Goal: Task Accomplishment & Management: Use online tool/utility

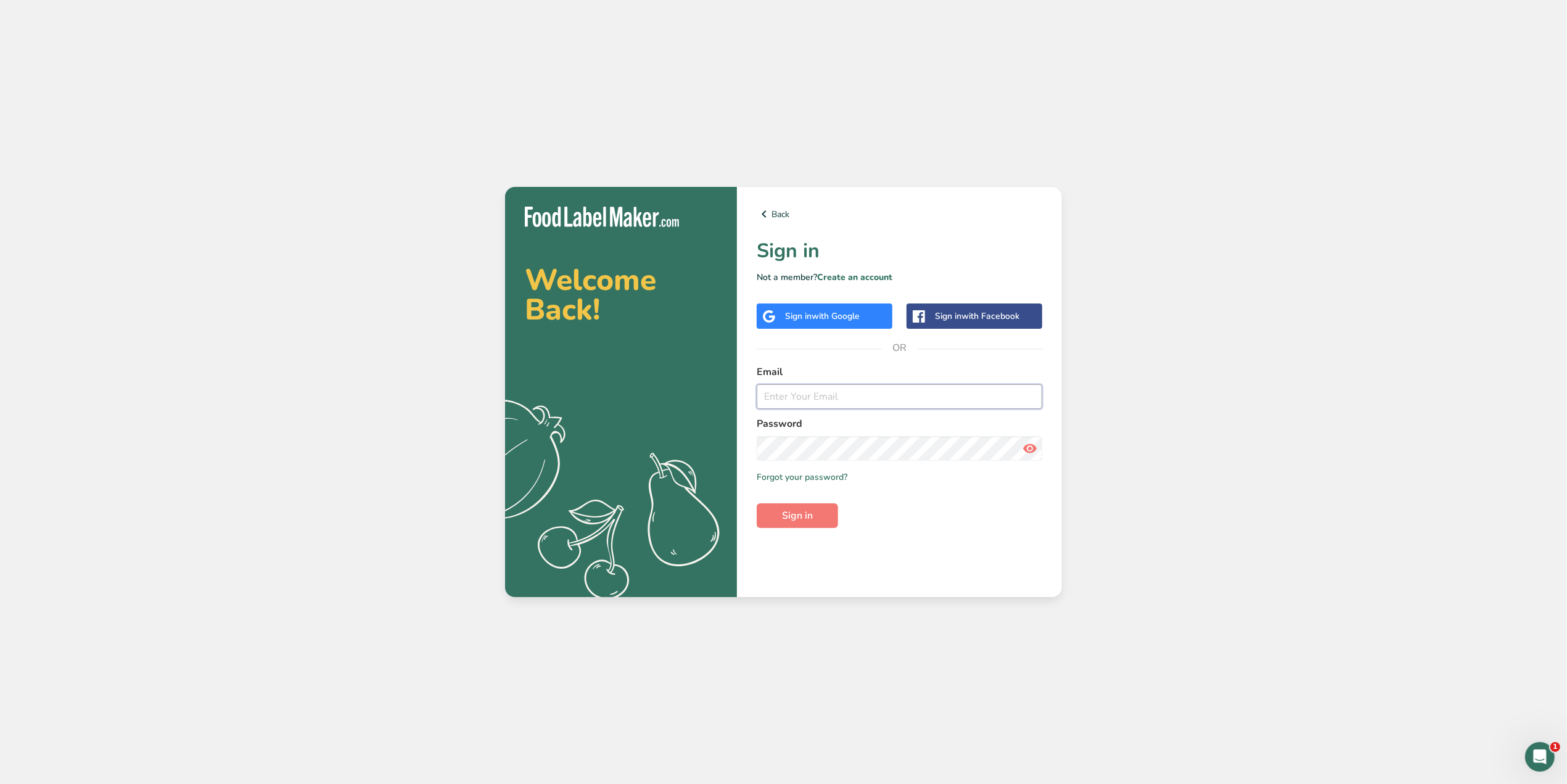
click at [921, 399] on input "email" at bounding box center [899, 396] width 285 height 24
type input "[PERSON_NAME][EMAIL_ADDRESS][DOMAIN_NAME]"
click at [757, 503] on button "Sign in" at bounding box center [797, 515] width 81 height 24
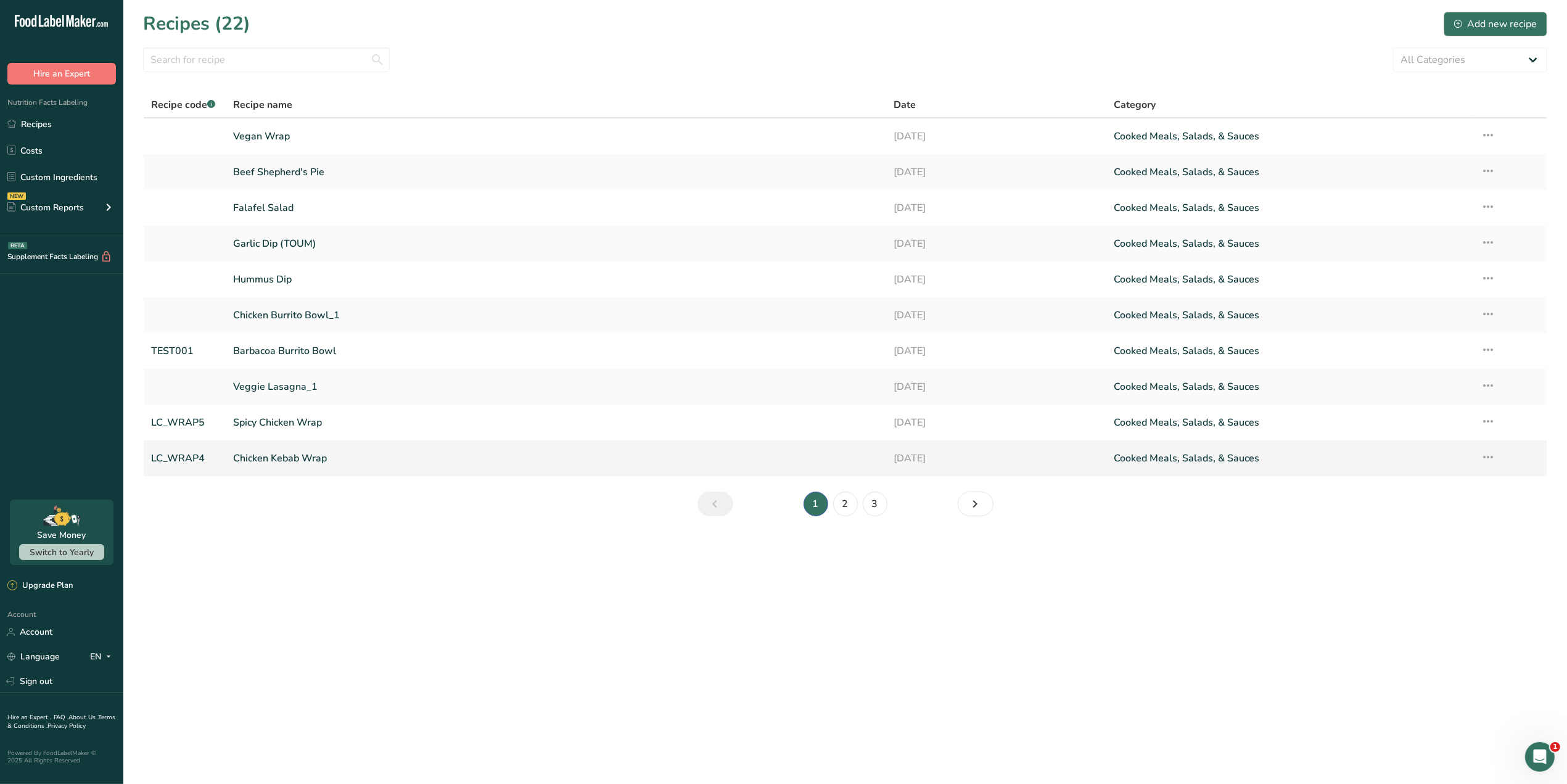
click at [1493, 454] on icon at bounding box center [1488, 457] width 15 height 22
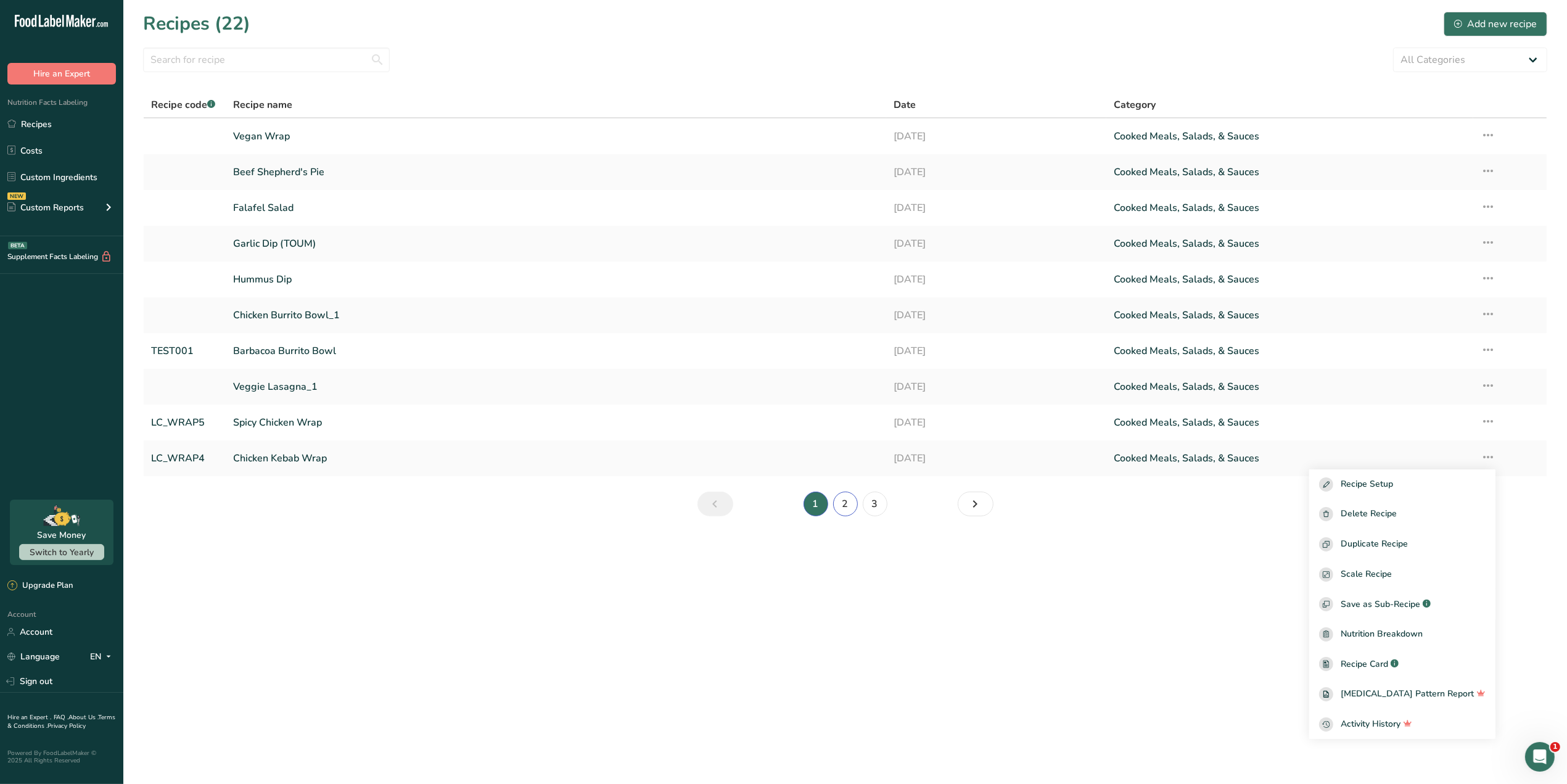
click at [844, 506] on link "2" at bounding box center [845, 504] width 24 height 24
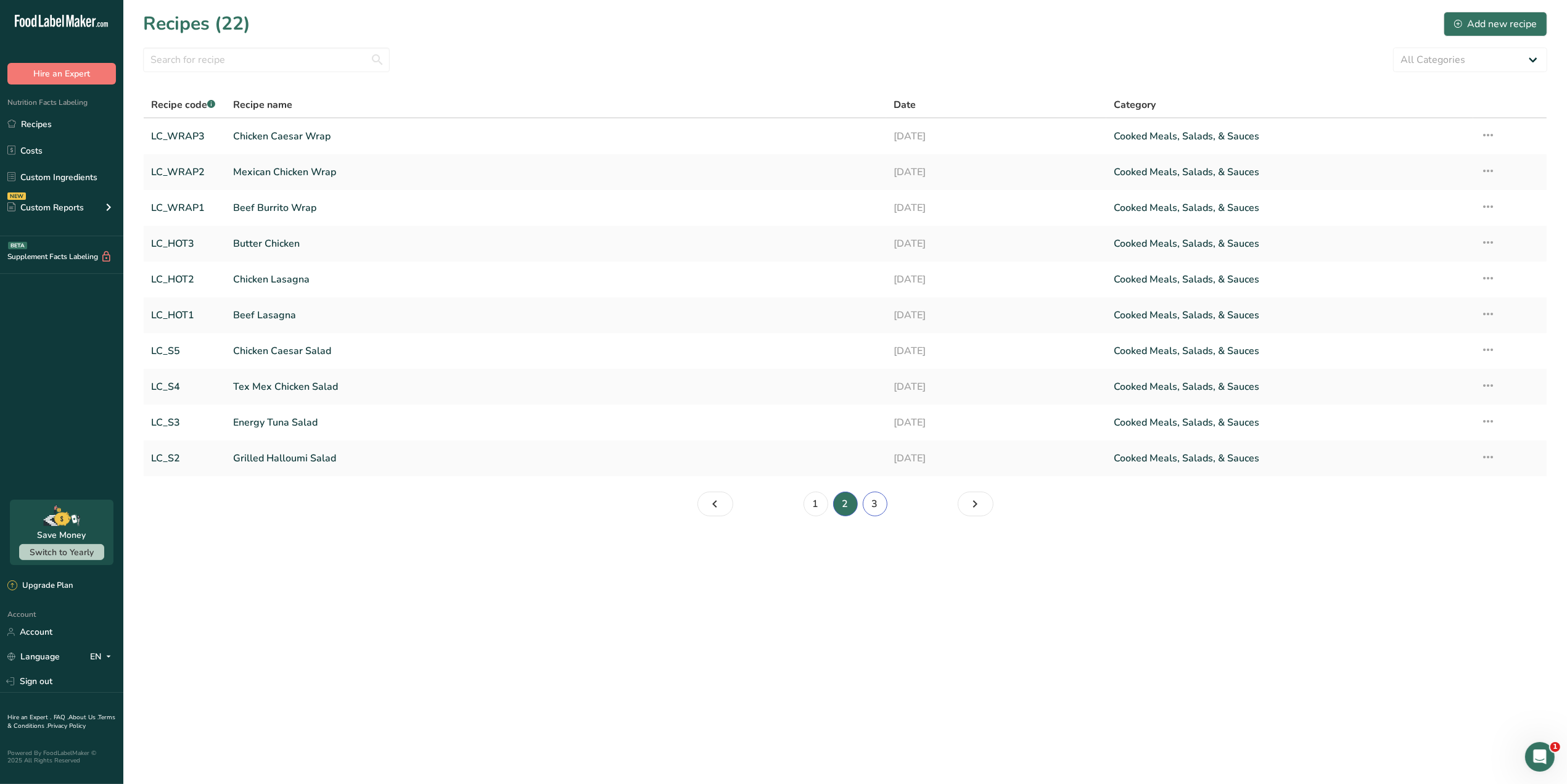
click at [871, 506] on link "3" at bounding box center [875, 504] width 24 height 24
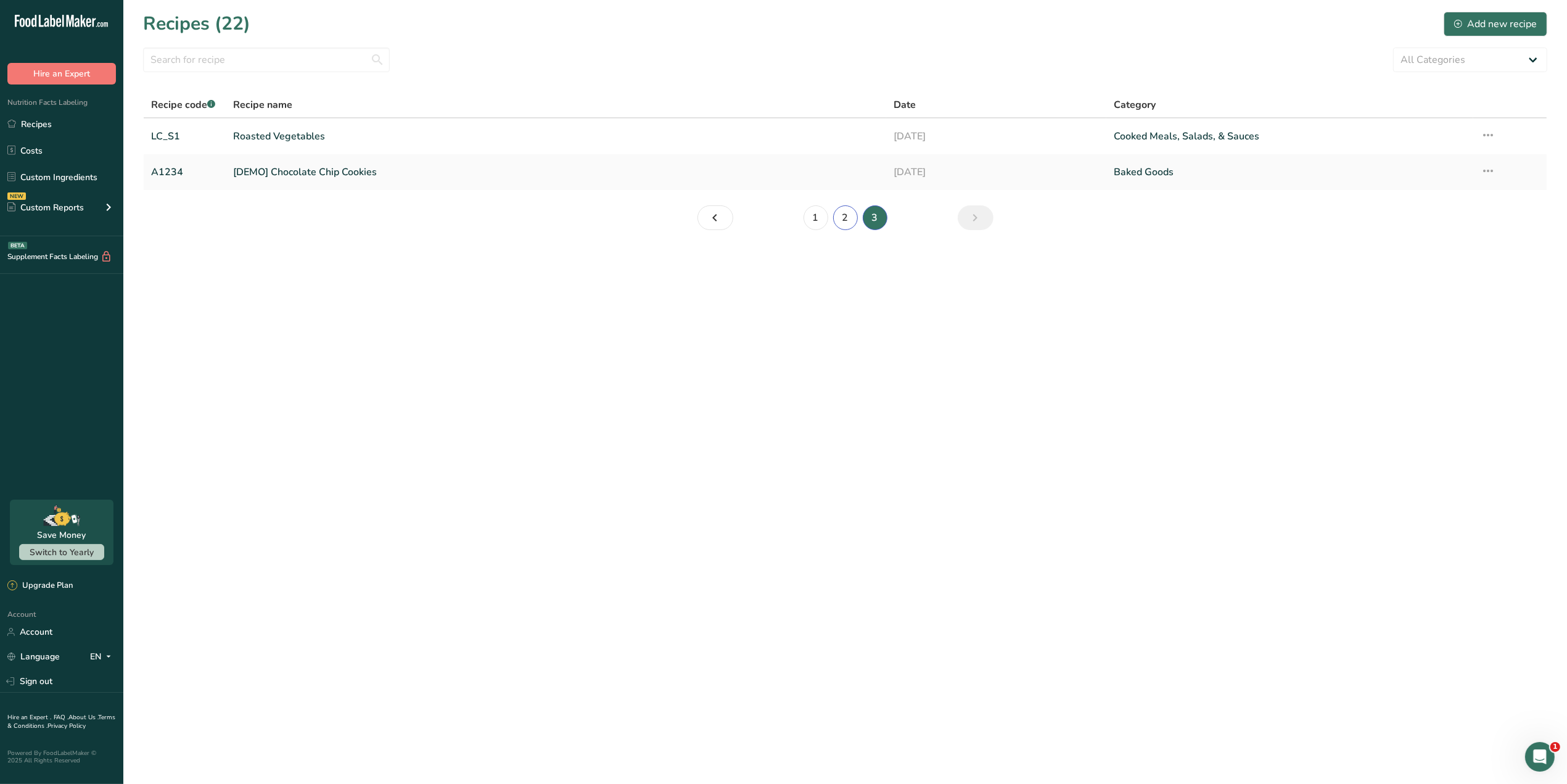
click at [849, 220] on link "2" at bounding box center [845, 217] width 24 height 24
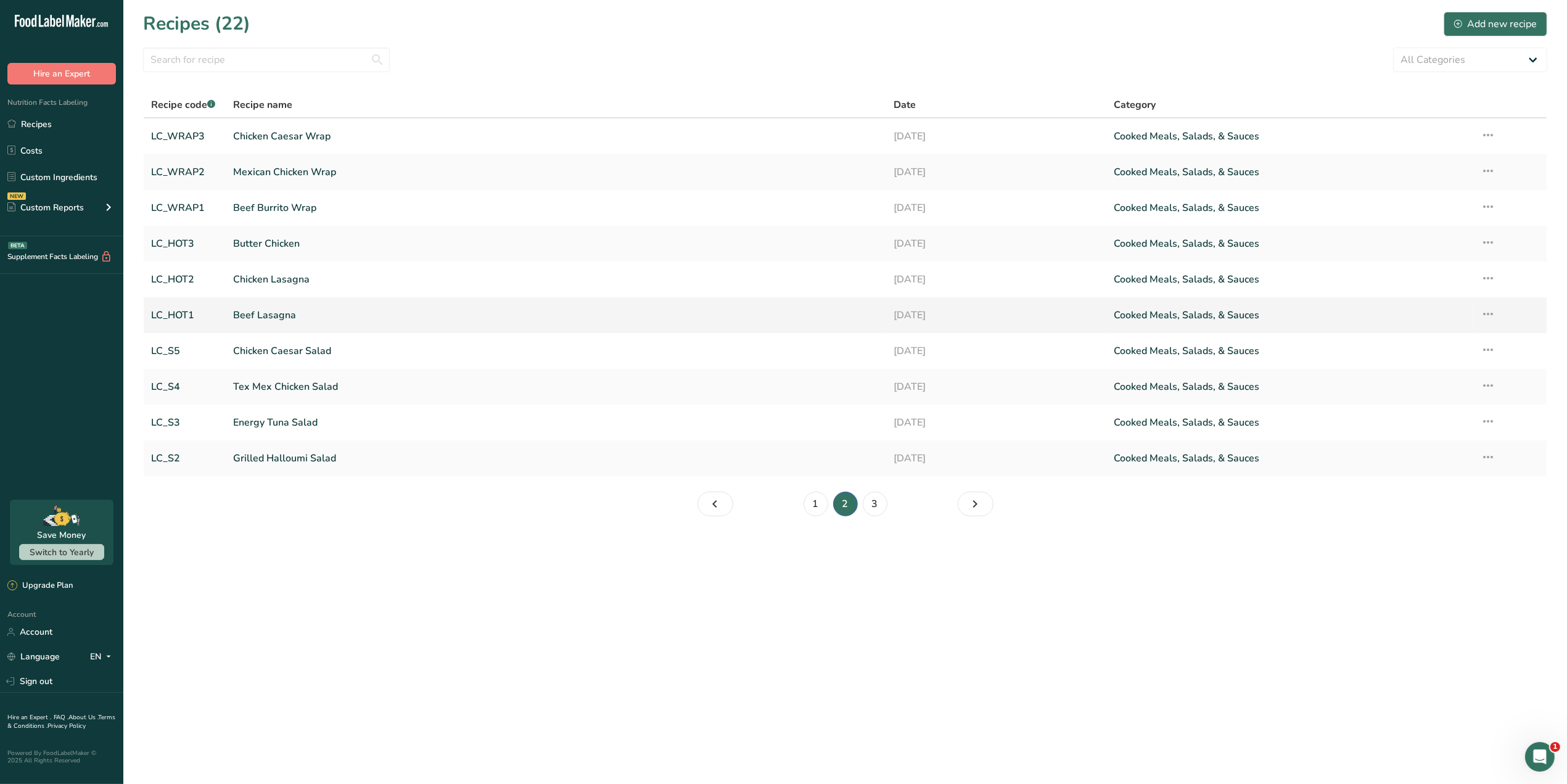
click at [1491, 309] on icon at bounding box center [1488, 313] width 15 height 22
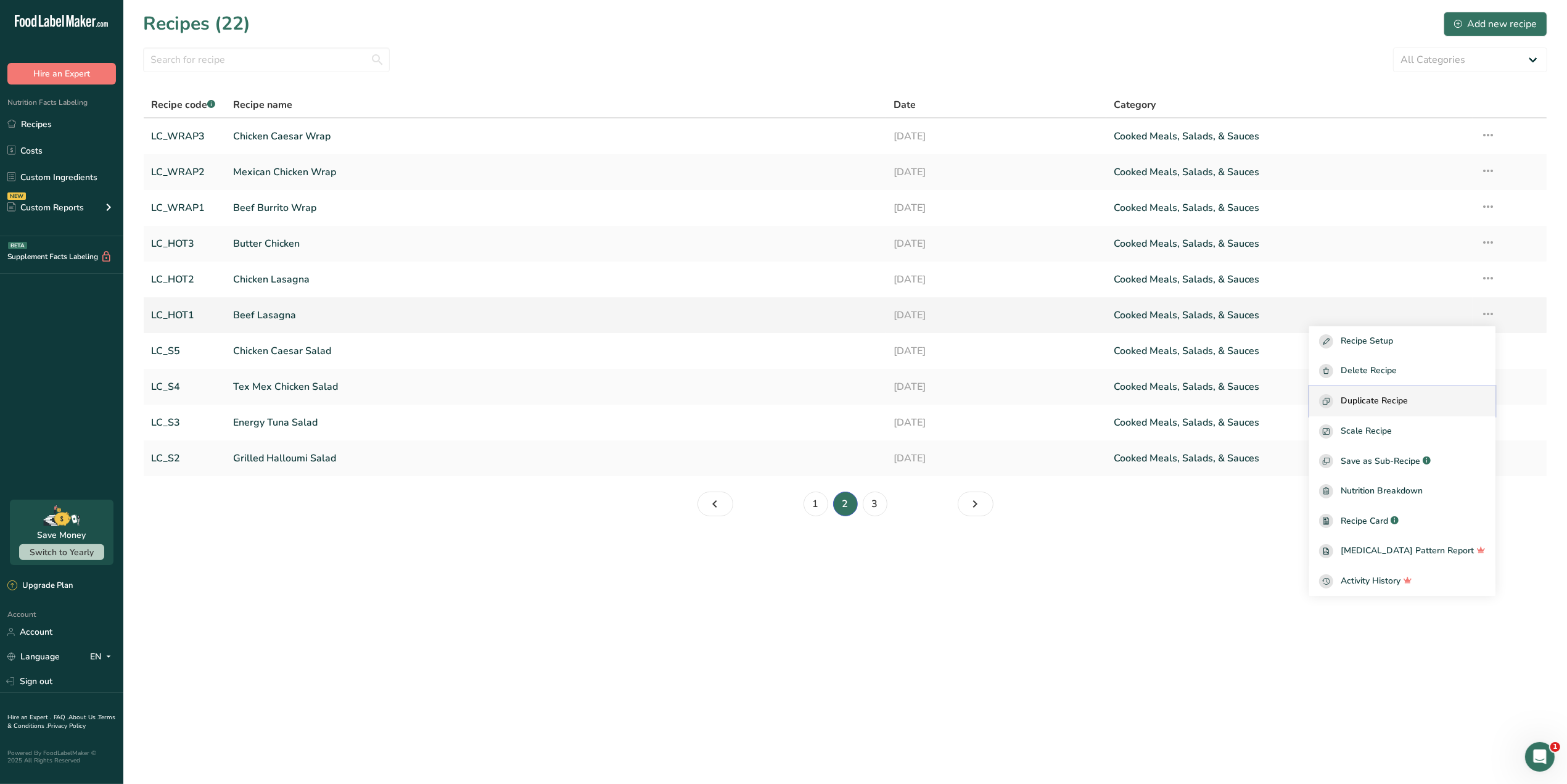
click at [1408, 400] on span "Duplicate Recipe" at bounding box center [1374, 401] width 67 height 14
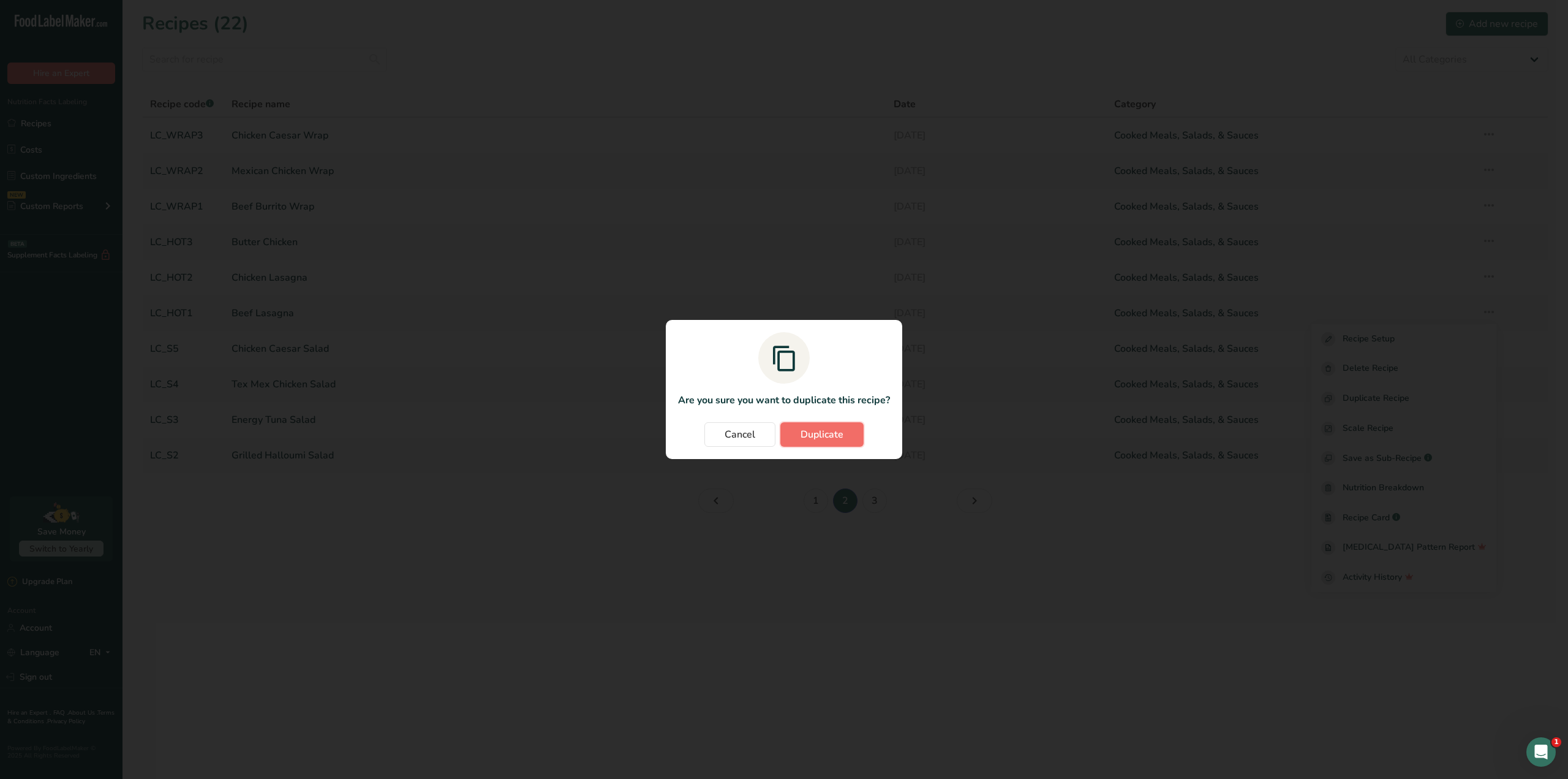
click at [818, 436] on span "Duplicate" at bounding box center [822, 435] width 43 height 15
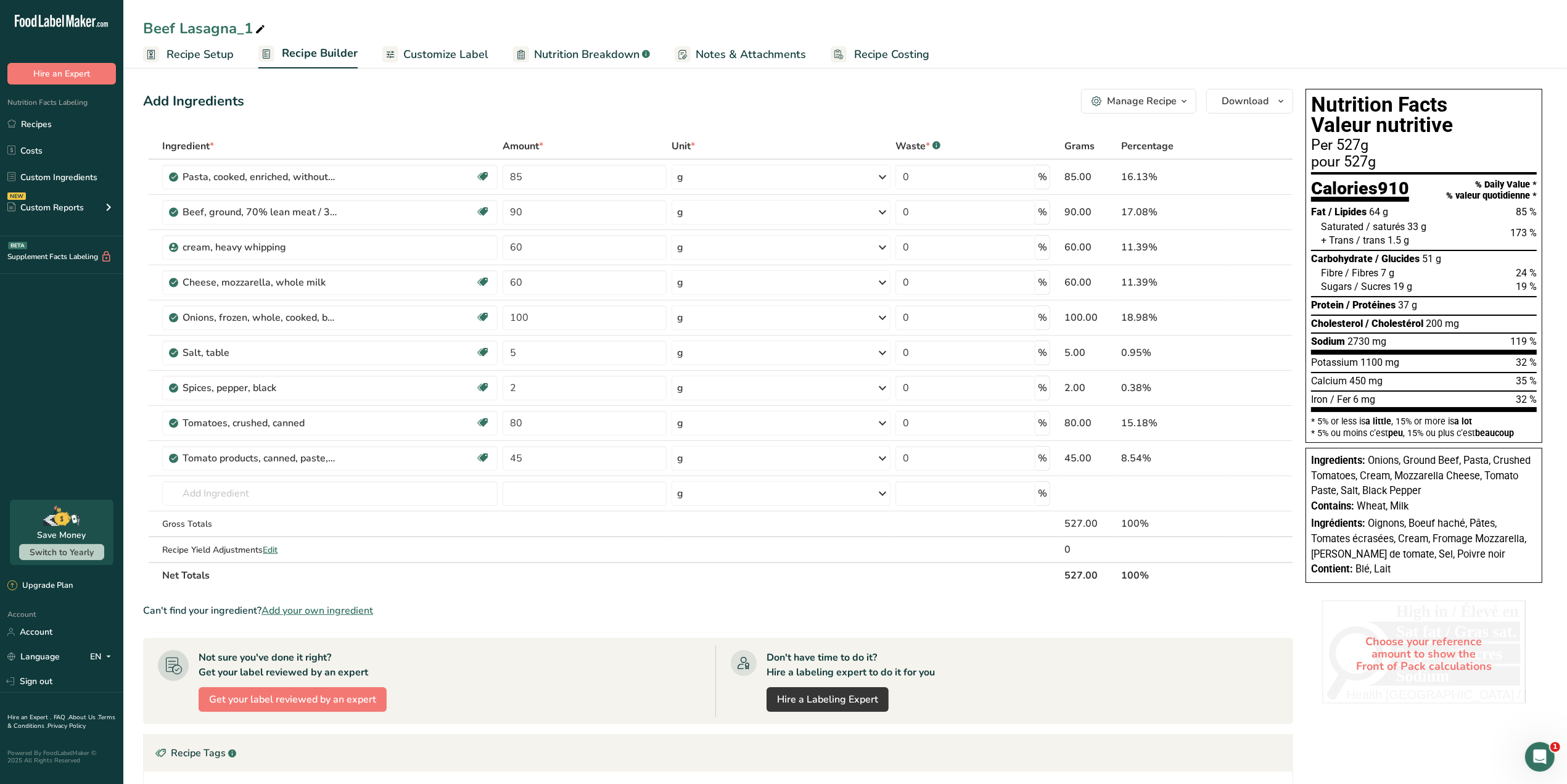
click at [1151, 96] on div "Manage Recipe" at bounding box center [1141, 101] width 69 height 15
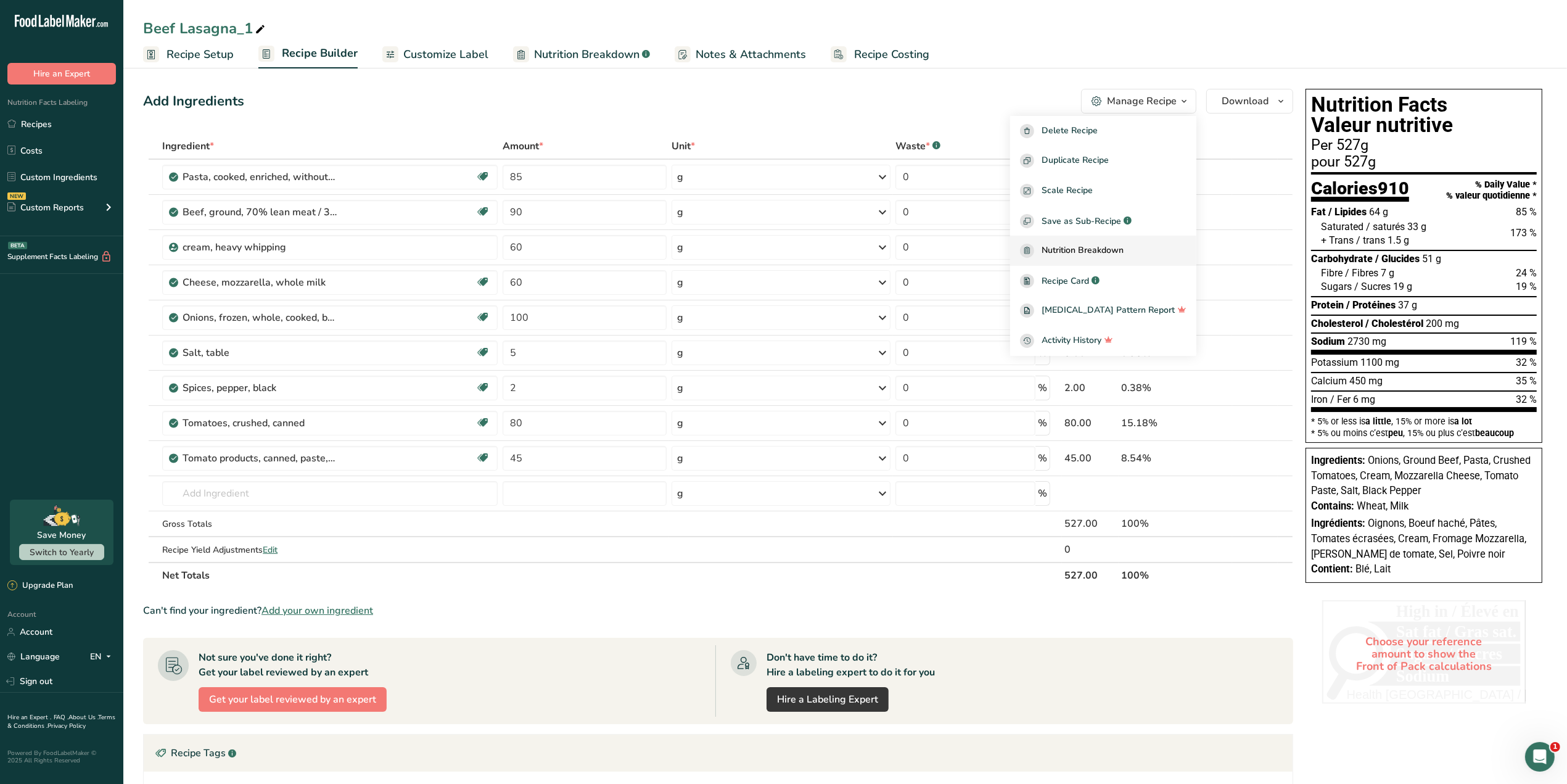
click at [1118, 250] on span "Nutrition Breakdown" at bounding box center [1083, 250] width 82 height 14
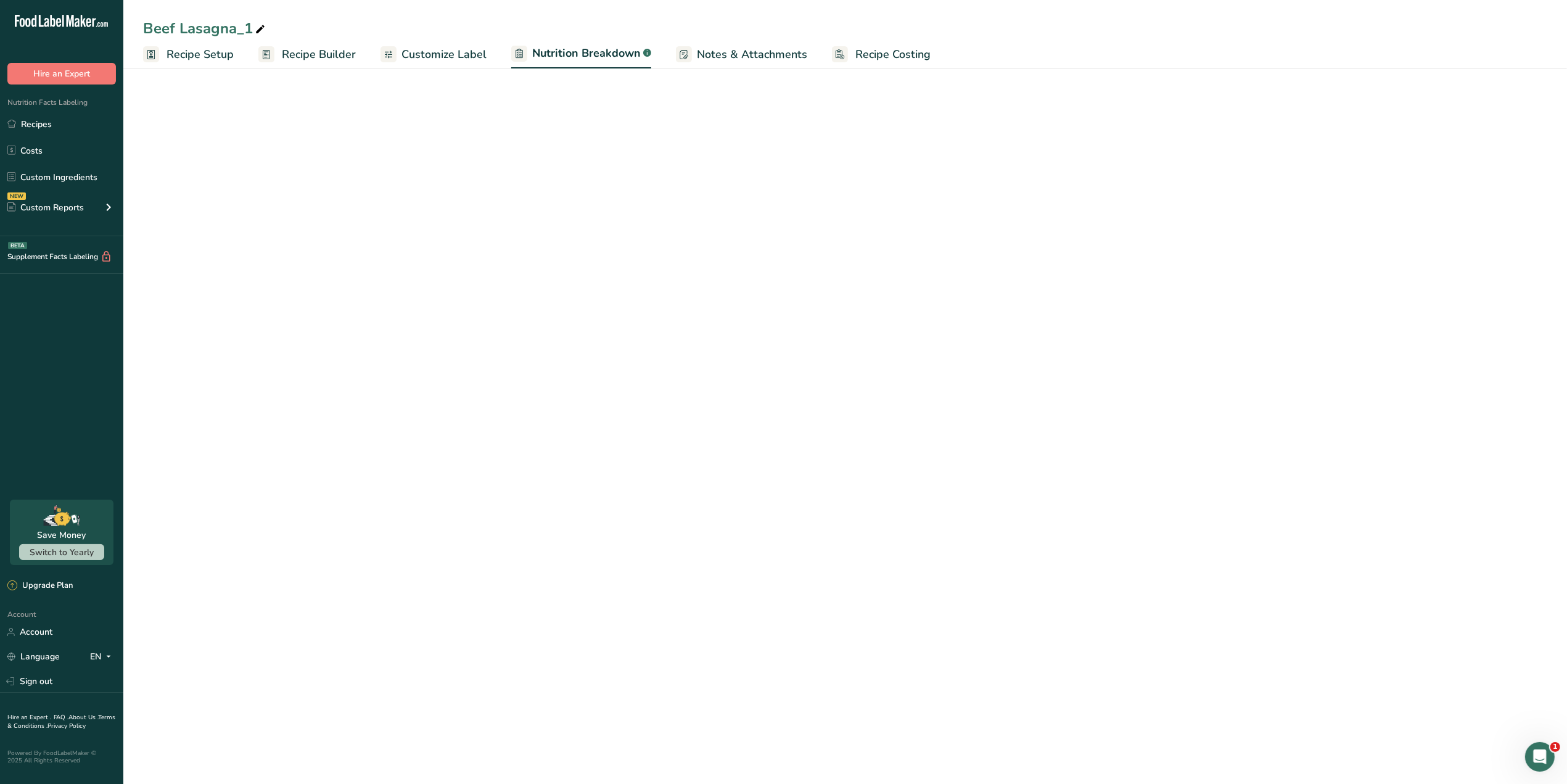
select select "Calories"
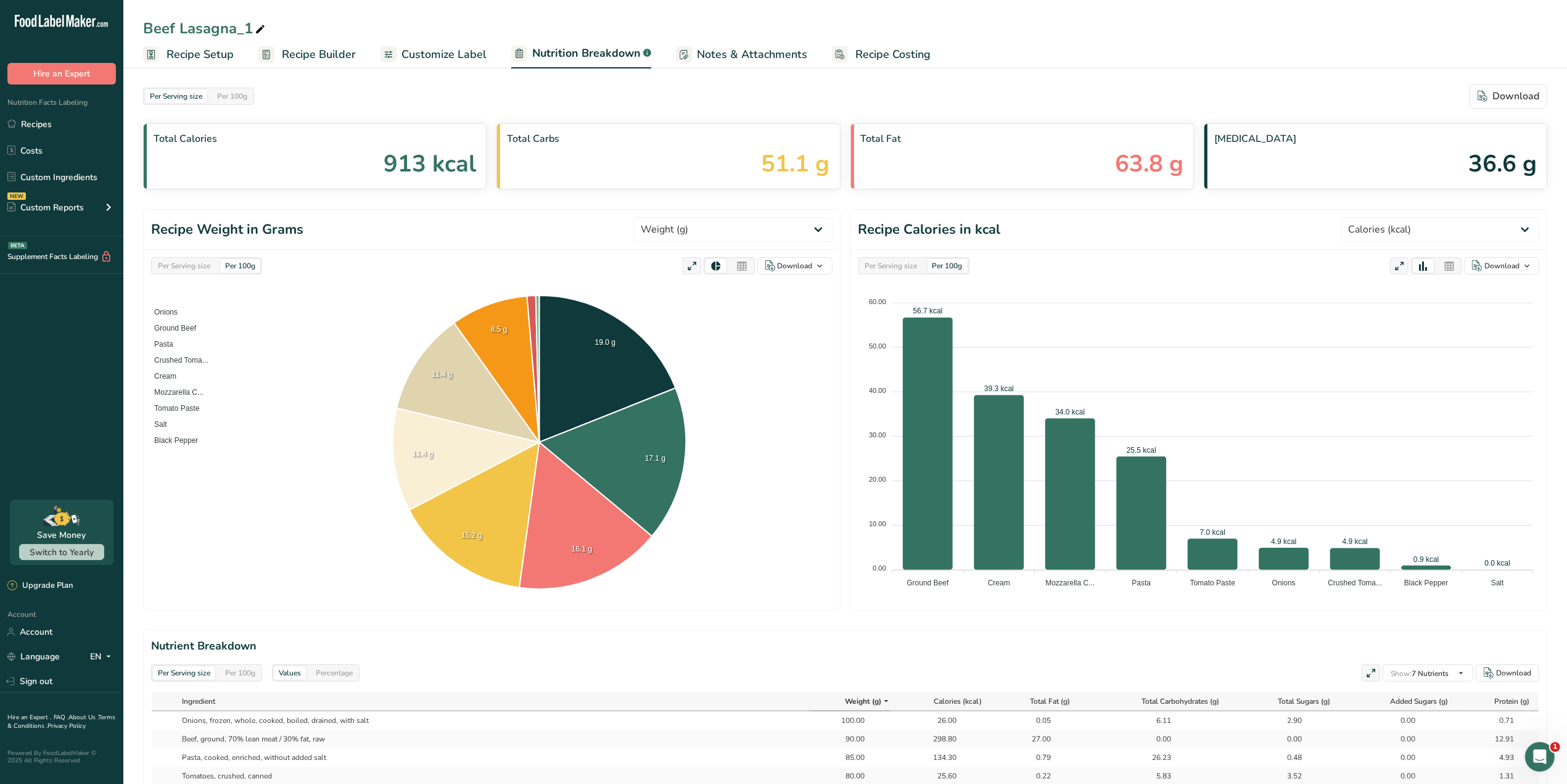
click at [448, 56] on span "Customize Label" at bounding box center [444, 54] width 85 height 17
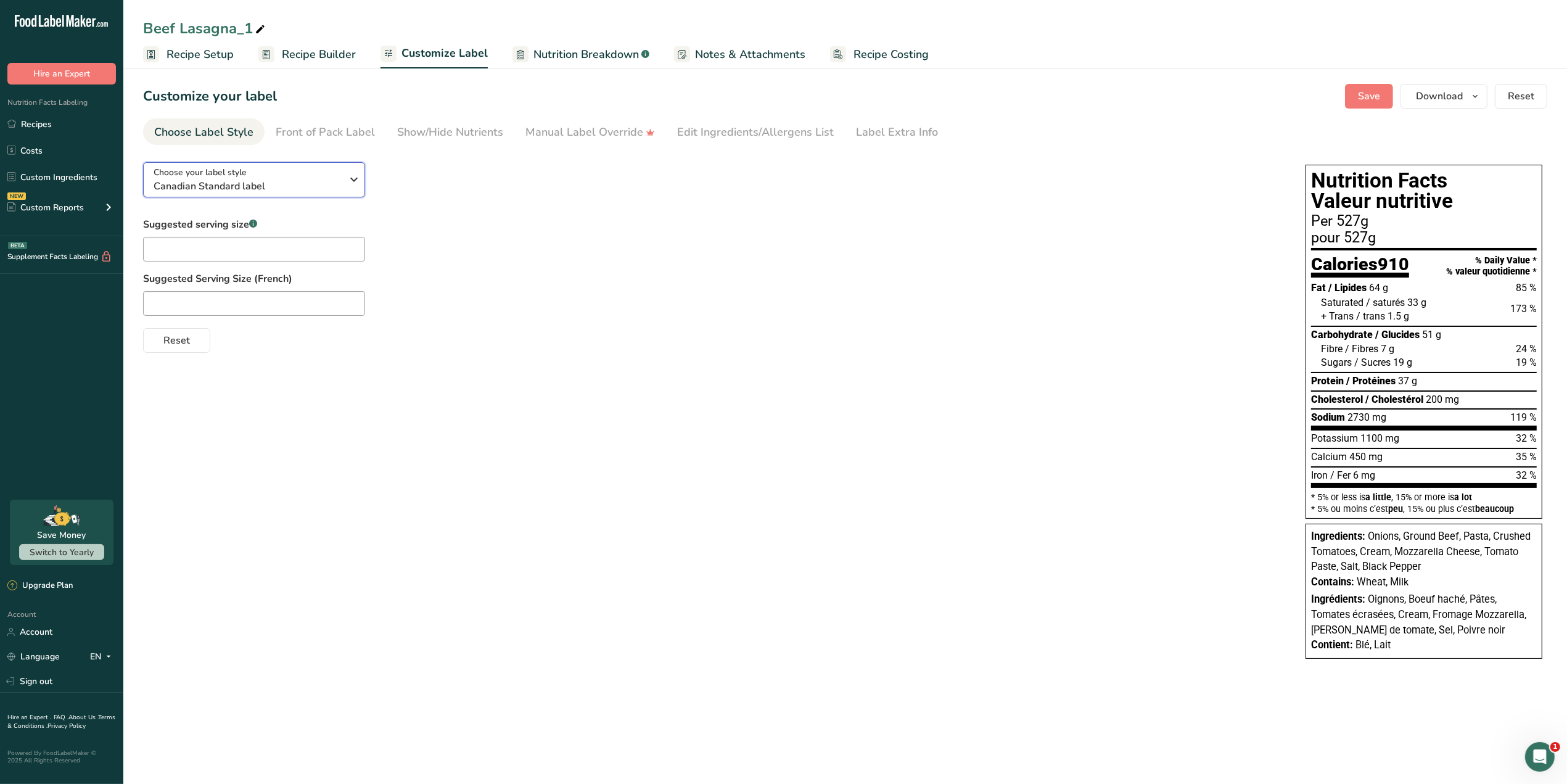
click at [349, 183] on icon "button" at bounding box center [354, 179] width 15 height 22
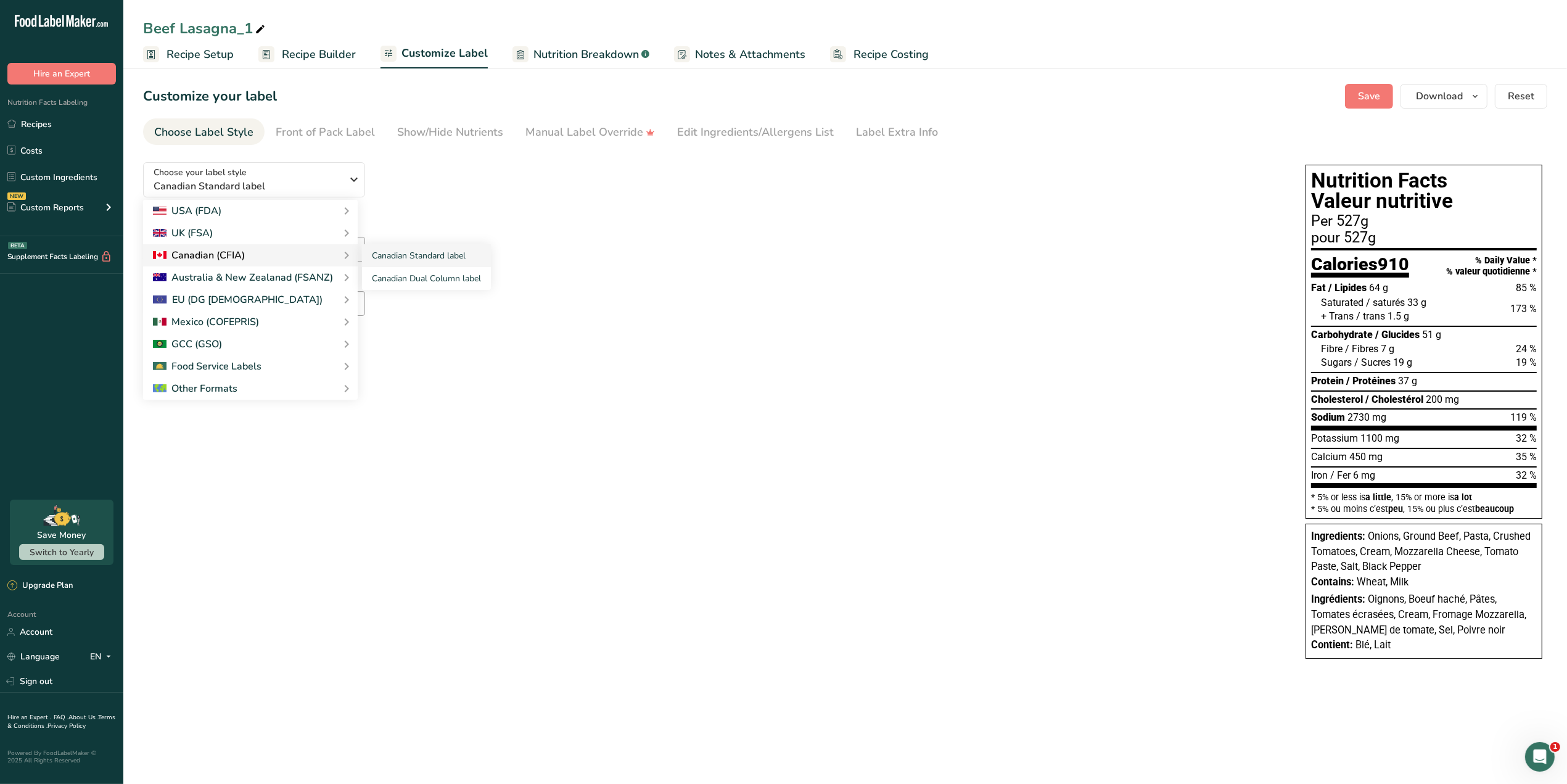
click at [282, 257] on div "Canadian (CFIA)" at bounding box center [250, 255] width 195 height 15
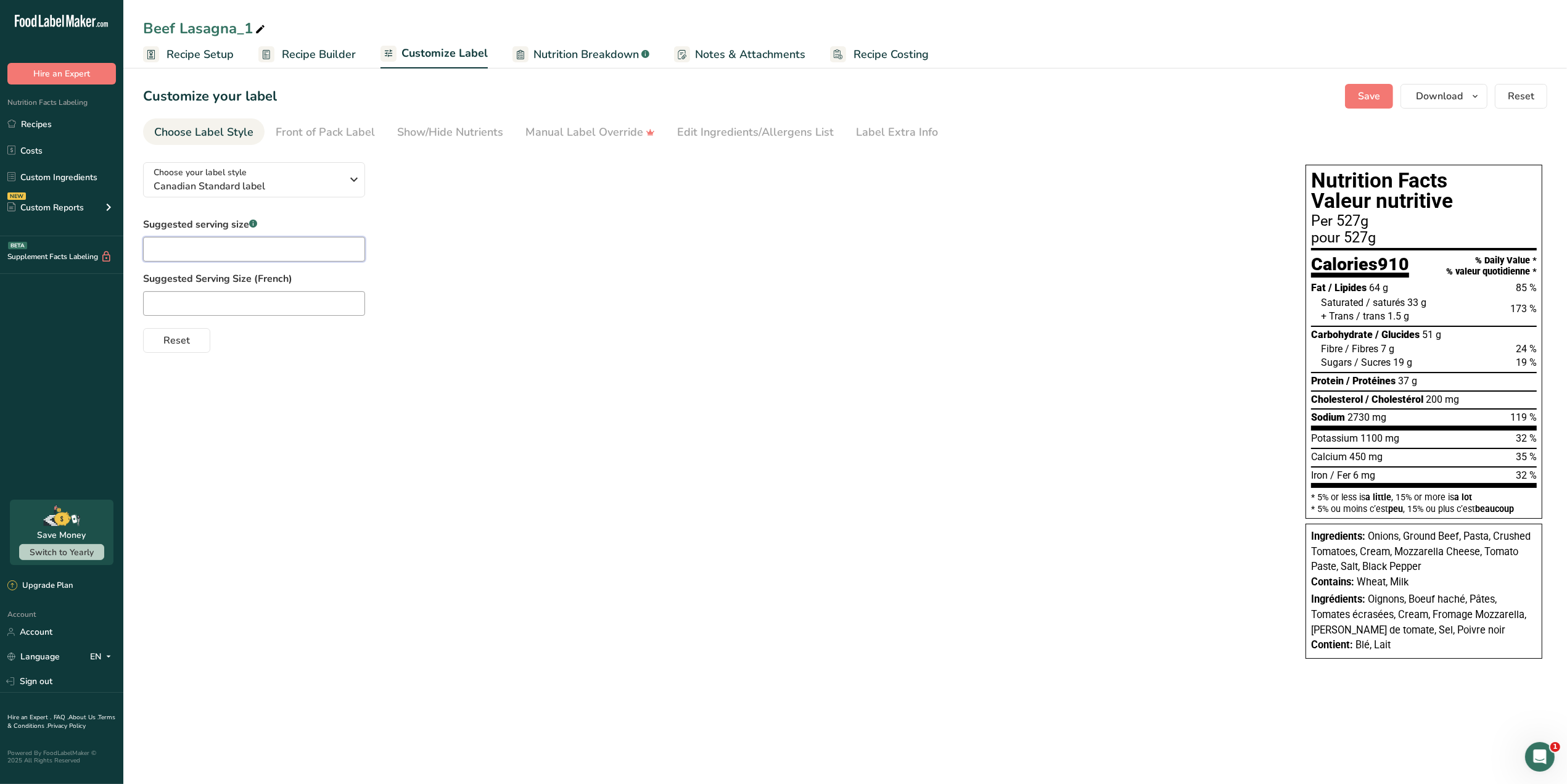
click at [278, 251] on input "text" at bounding box center [254, 248] width 222 height 24
click at [171, 58] on span "Recipe Setup" at bounding box center [200, 54] width 67 height 17
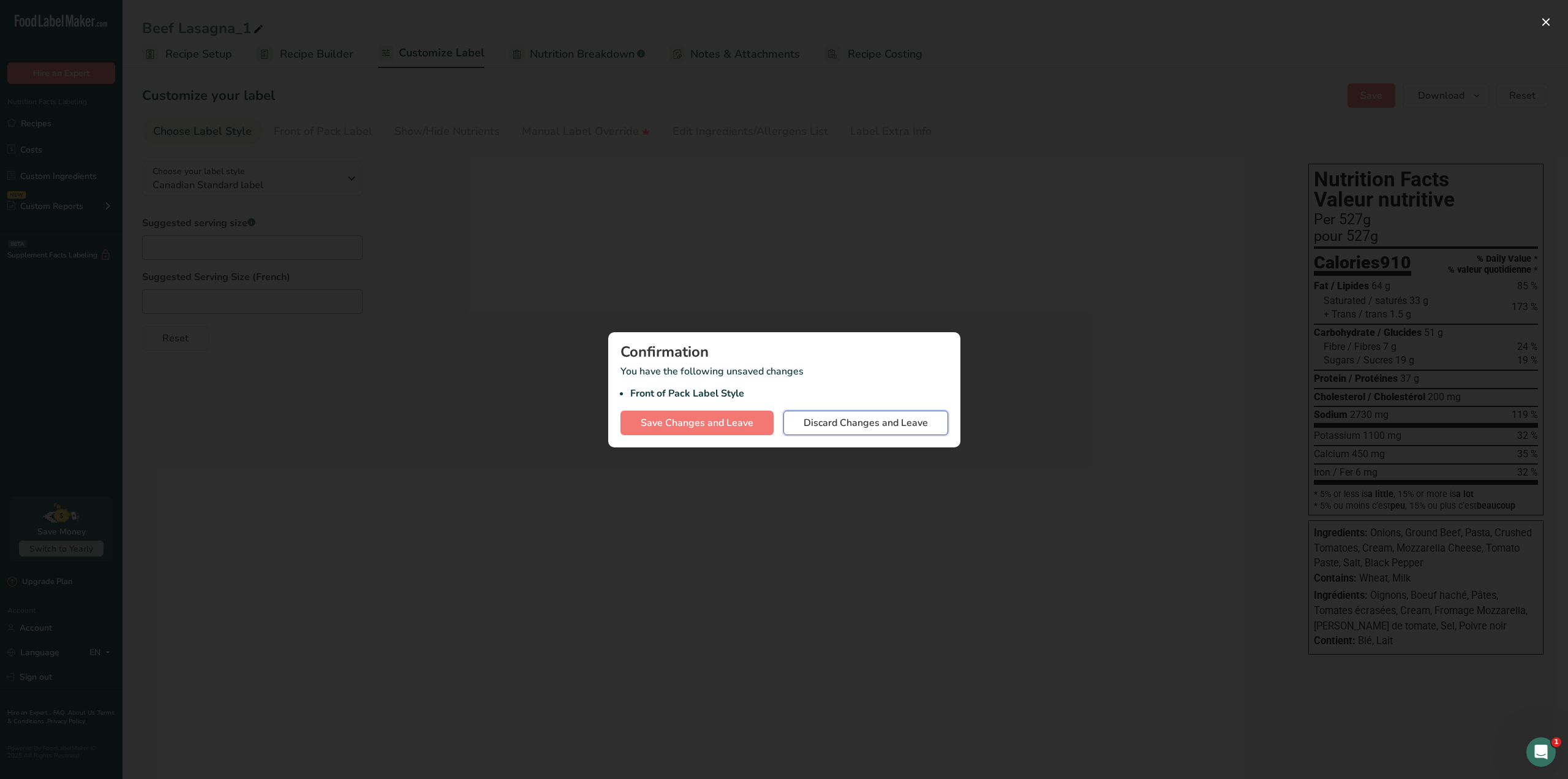
click at [840, 425] on span "Discard Changes and Leave" at bounding box center [866, 423] width 124 height 15
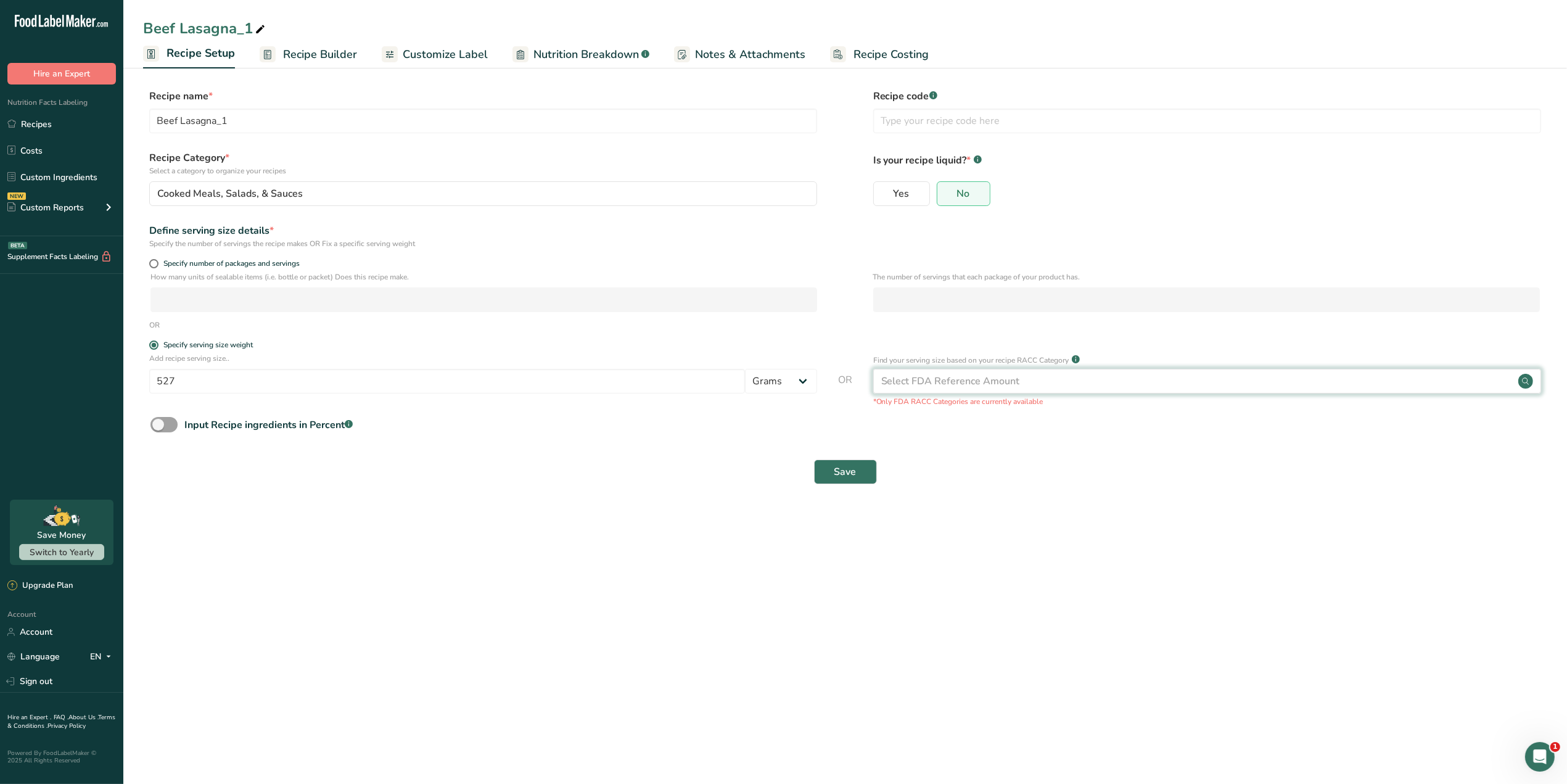
click at [991, 384] on div "Select FDA Reference Amount" at bounding box center [951, 381] width 139 height 15
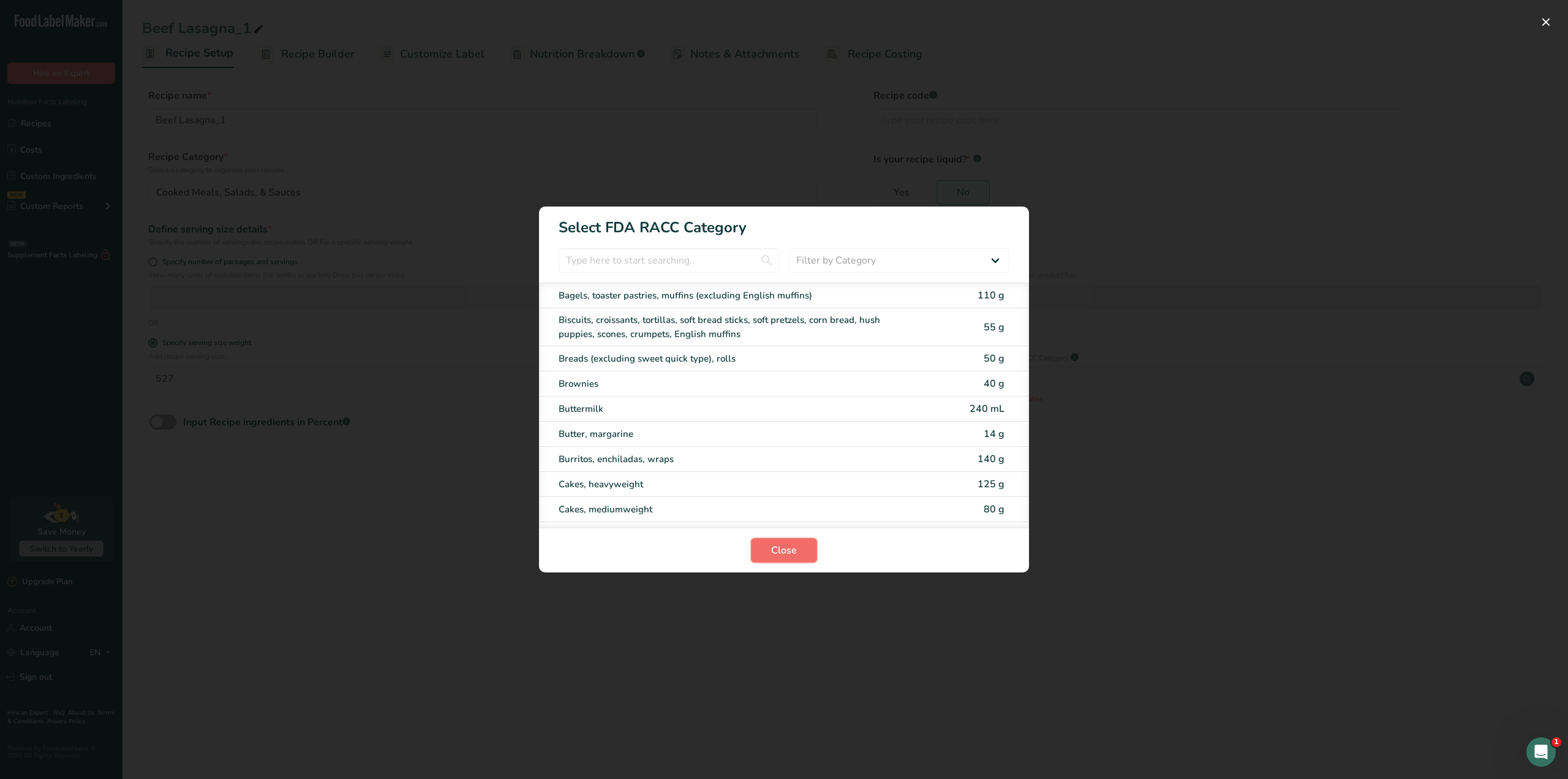
click at [791, 551] on span "Close" at bounding box center [784, 550] width 25 height 15
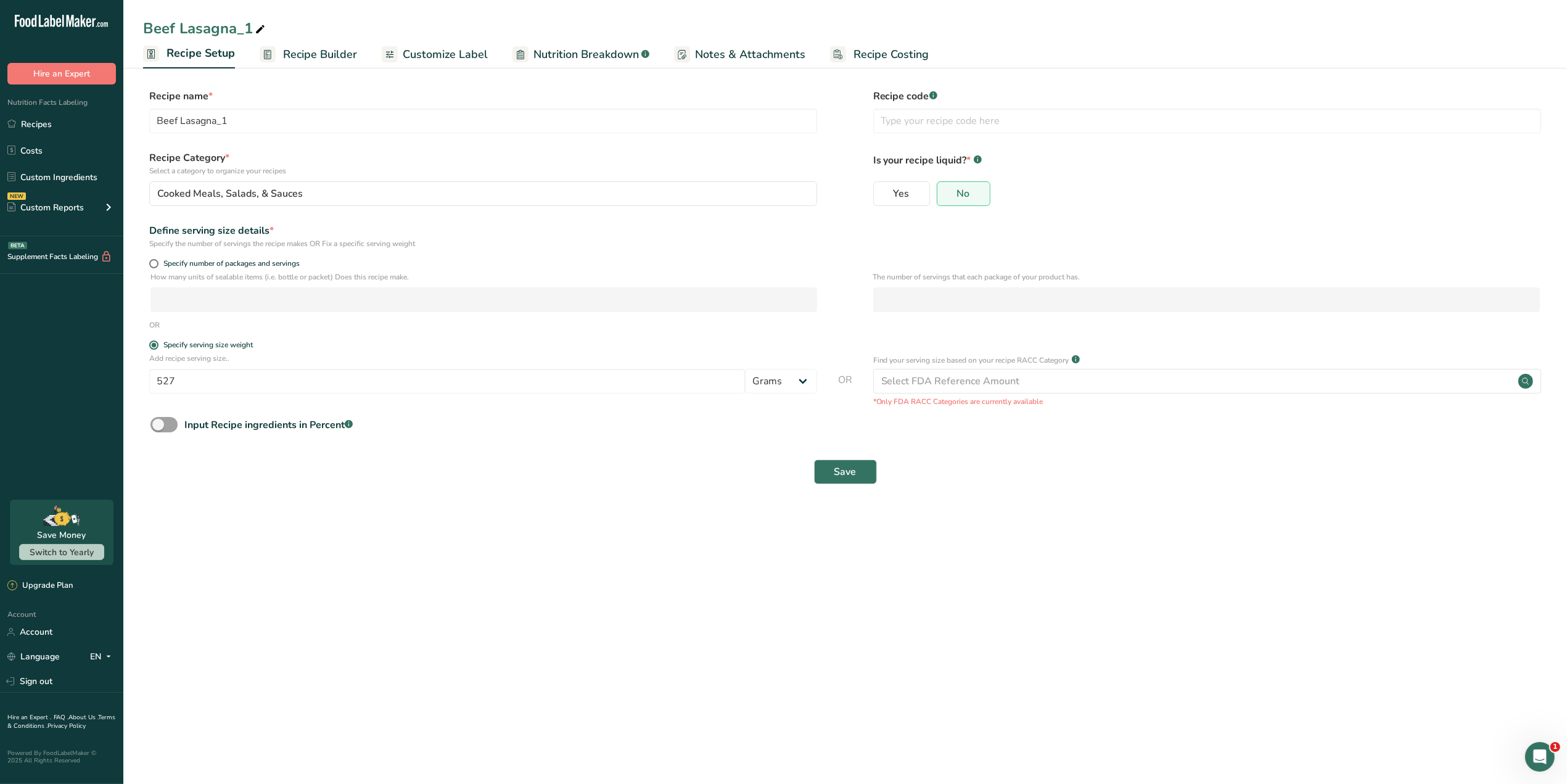
click at [457, 54] on span "Customize Label" at bounding box center [446, 54] width 85 height 17
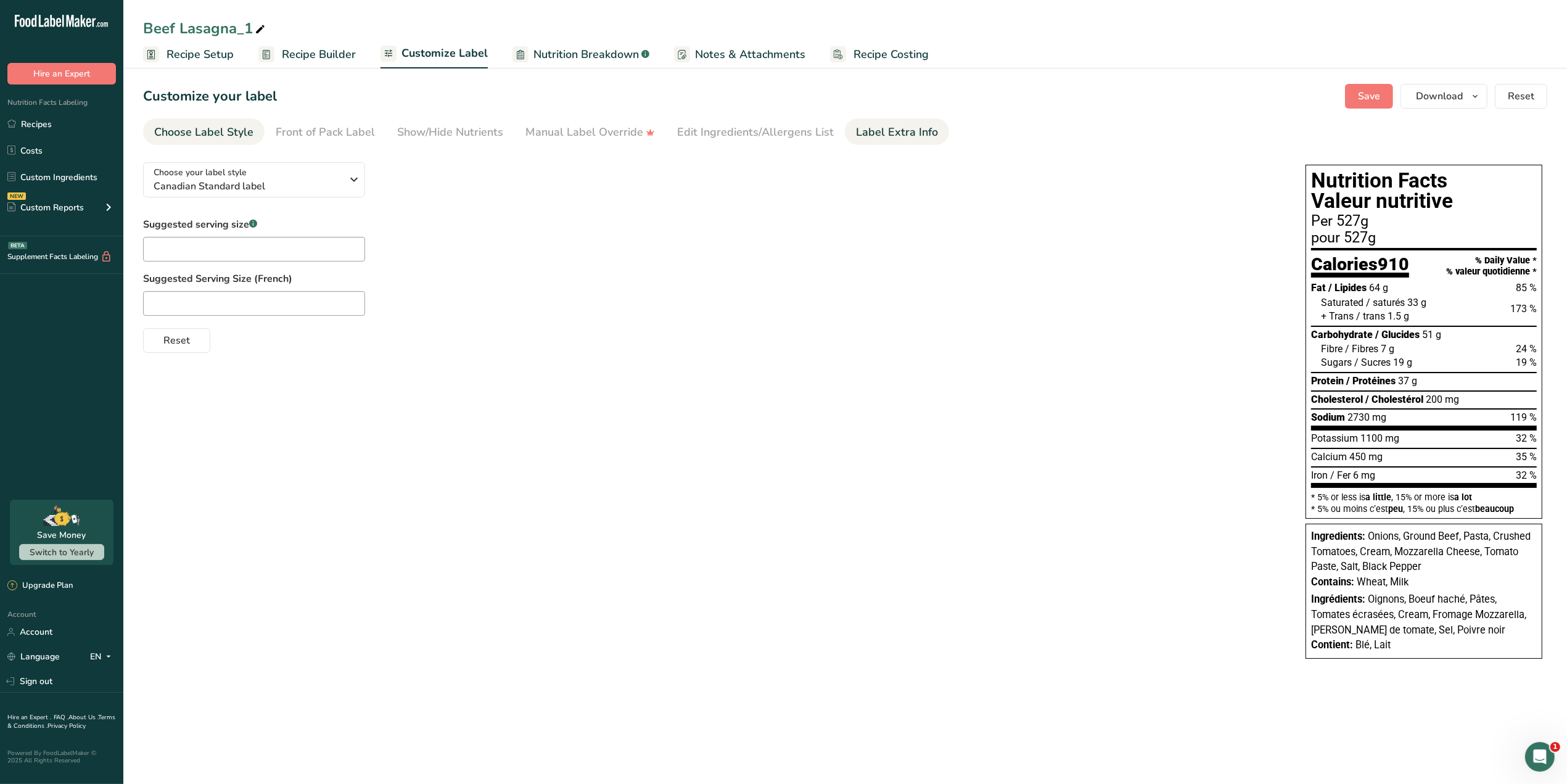
click at [880, 128] on div "Label Extra Info" at bounding box center [897, 132] width 82 height 17
click at [213, 130] on div "Choose Label Style" at bounding box center [203, 132] width 100 height 17
click at [334, 405] on div "Choose your label style Canadian Standard label USA (FDA) Standard FDA label Ta…" at bounding box center [845, 411] width 1404 height 519
click at [334, 51] on span "Recipe Builder" at bounding box center [319, 54] width 74 height 17
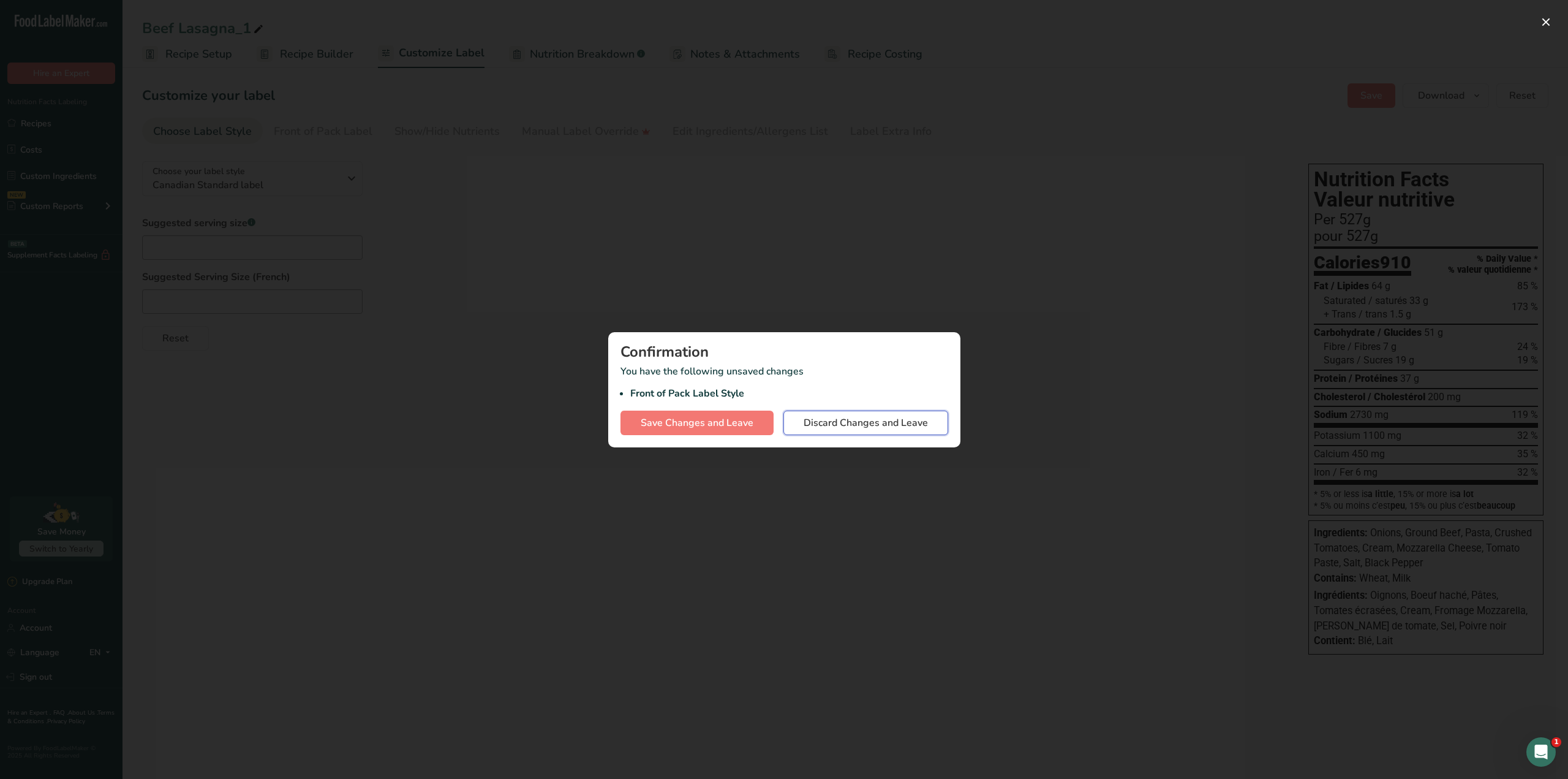
click at [836, 420] on span "Discard Changes and Leave" at bounding box center [866, 423] width 124 height 15
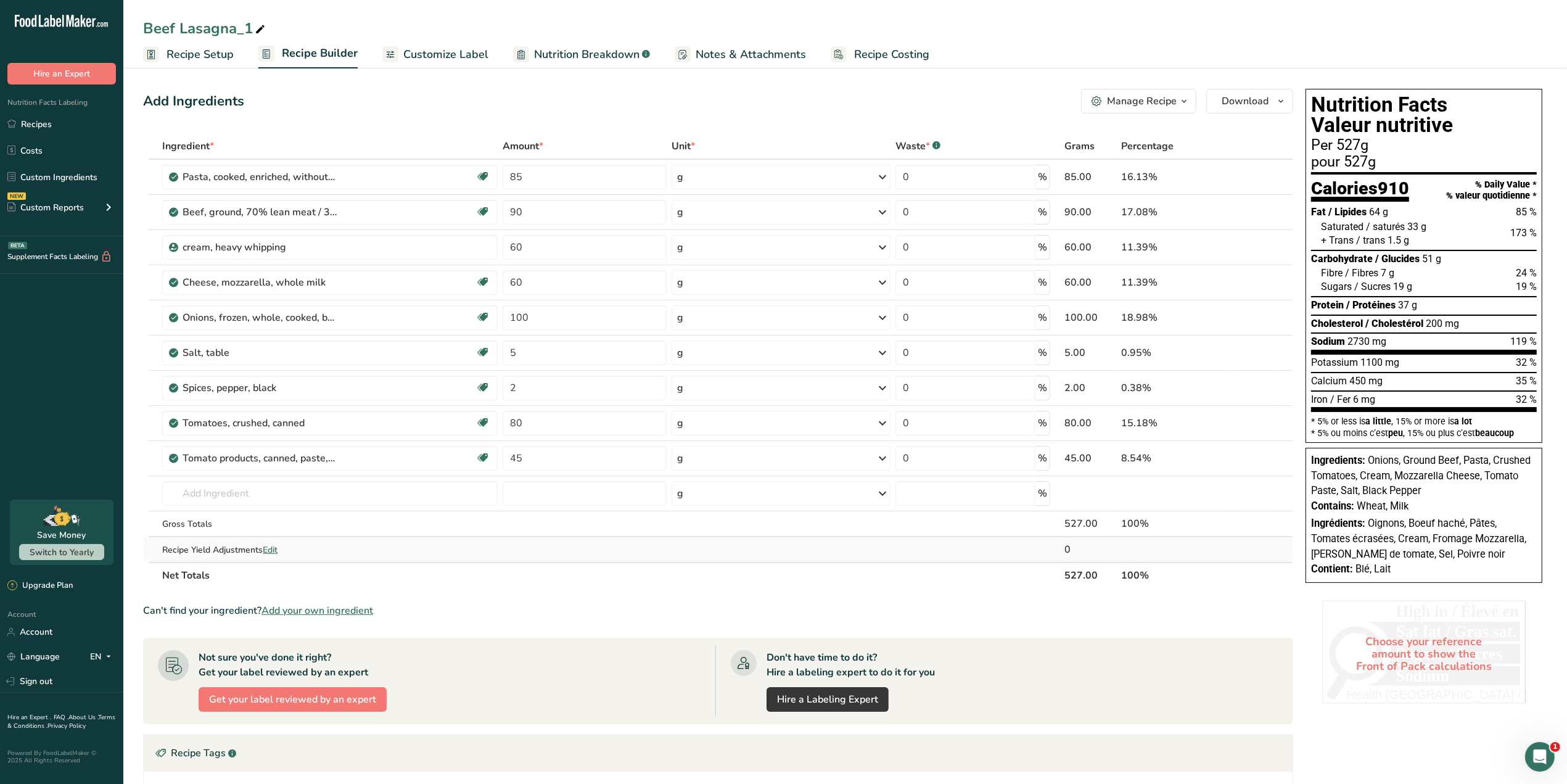
click at [276, 550] on span "Edit" at bounding box center [270, 549] width 15 height 12
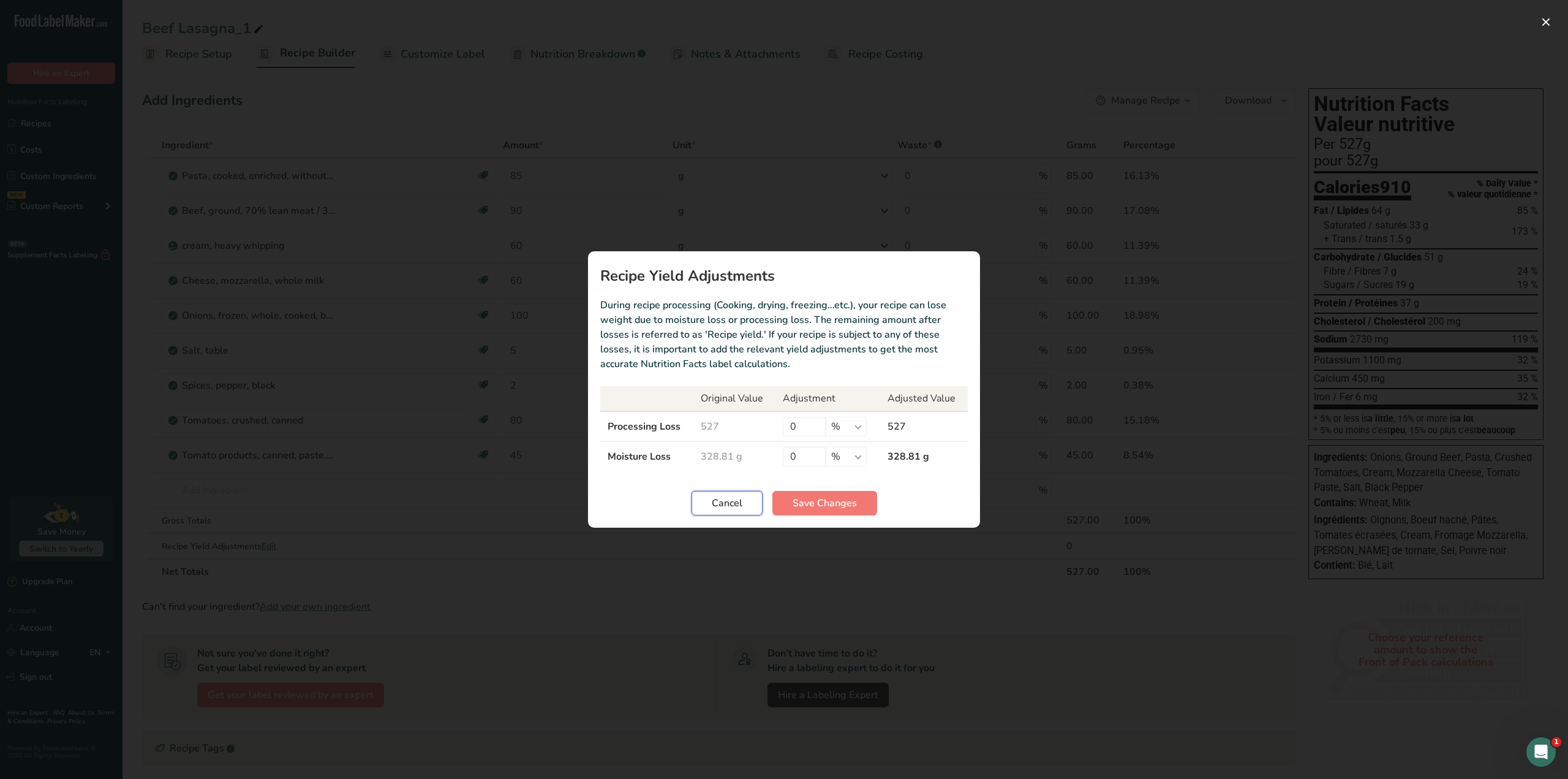
click at [735, 497] on span "Cancel" at bounding box center [727, 503] width 30 height 15
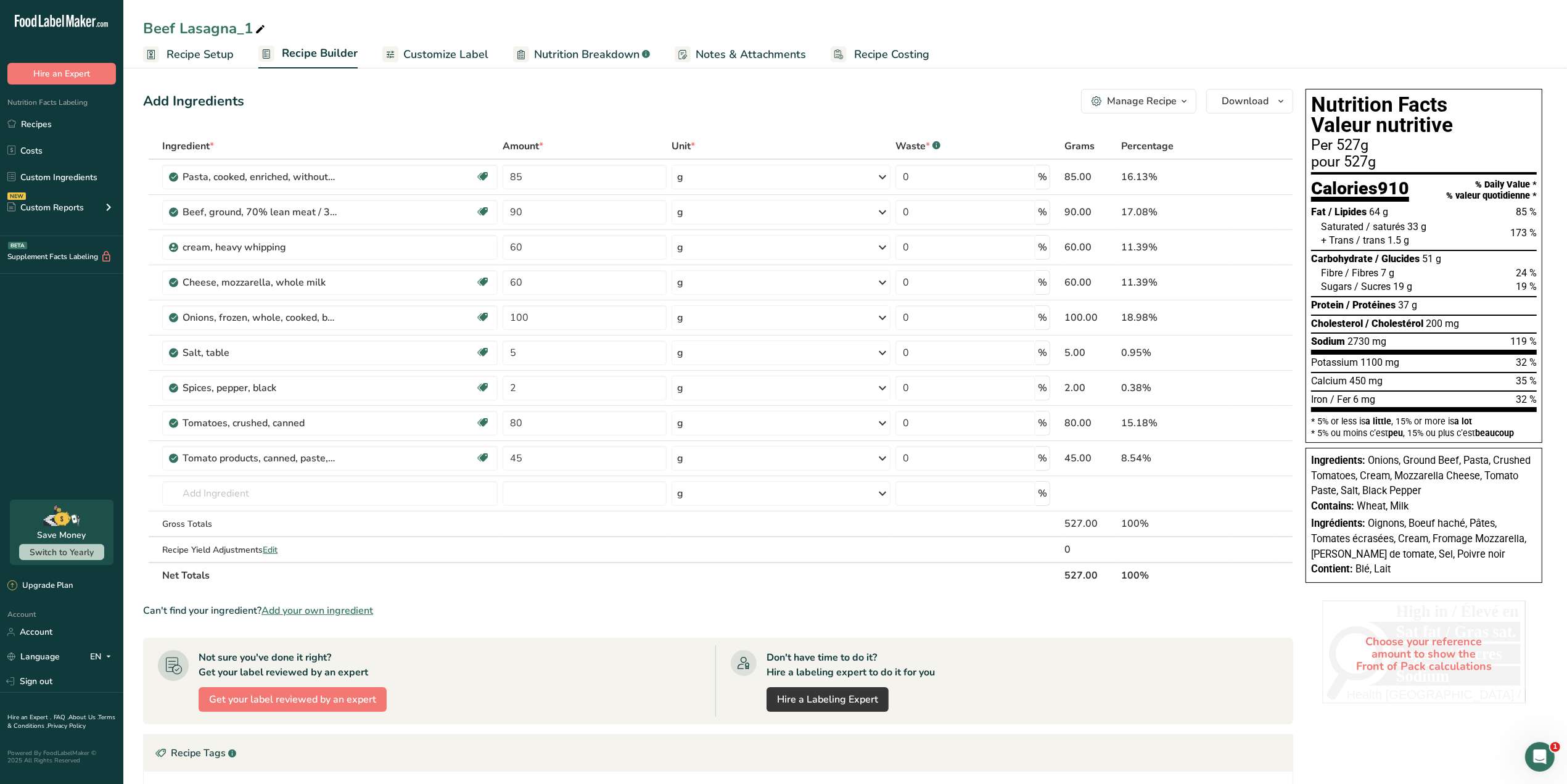
click at [1143, 100] on div "Manage Recipe" at bounding box center [1141, 101] width 69 height 15
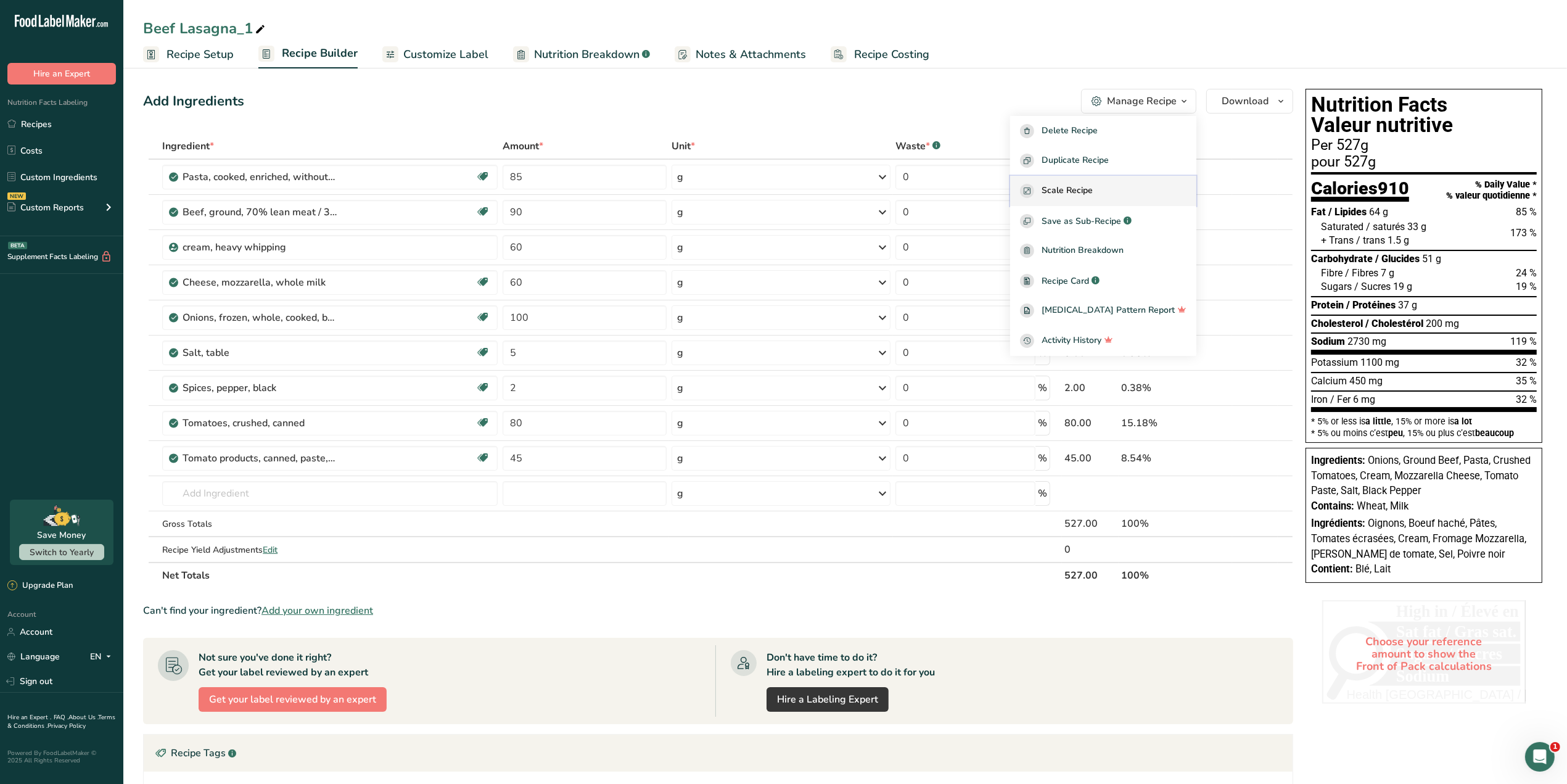
click at [1124, 186] on div "Scale Recipe" at bounding box center [1103, 191] width 166 height 14
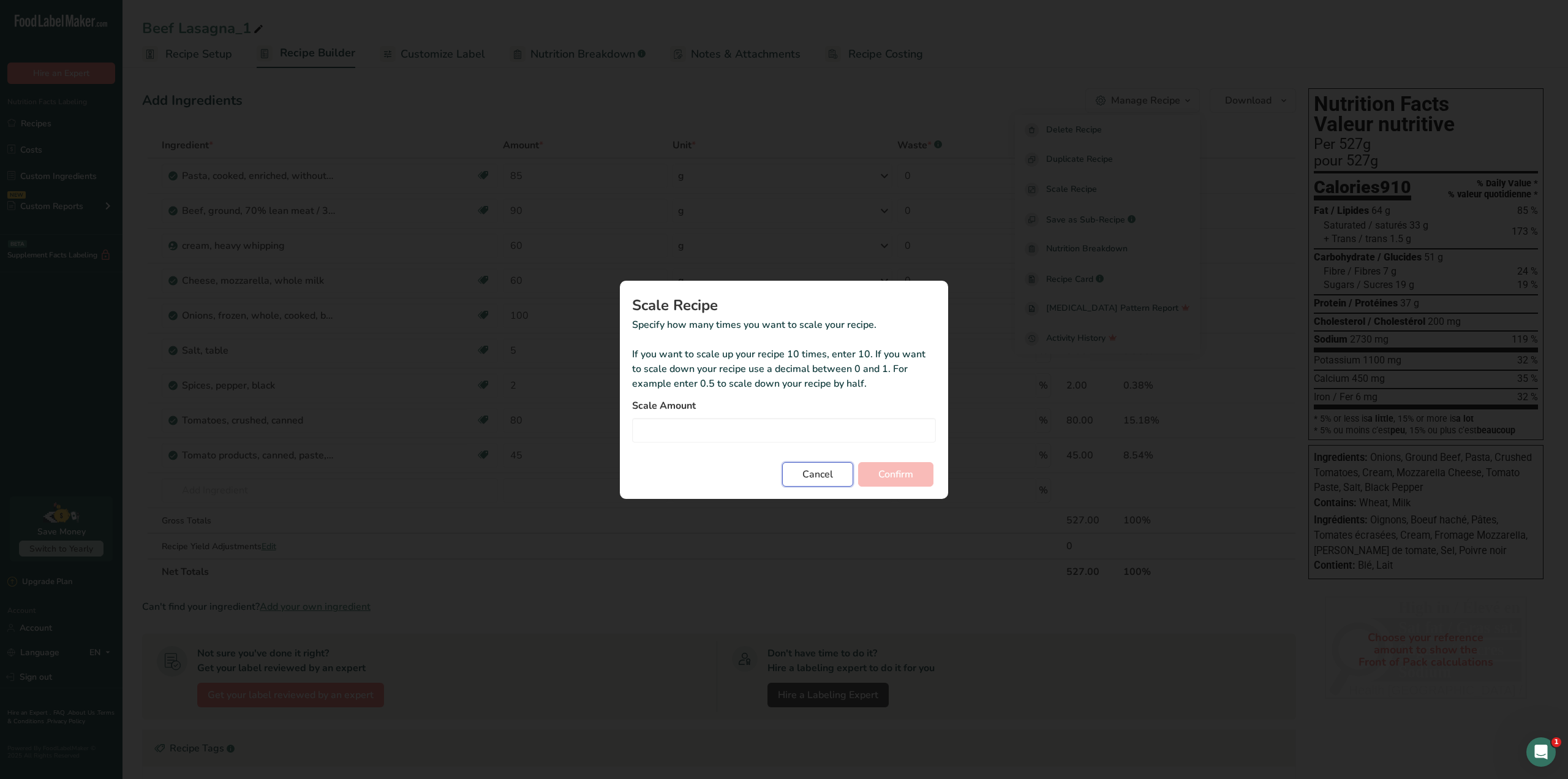
click at [832, 472] on button "Cancel" at bounding box center [818, 474] width 71 height 24
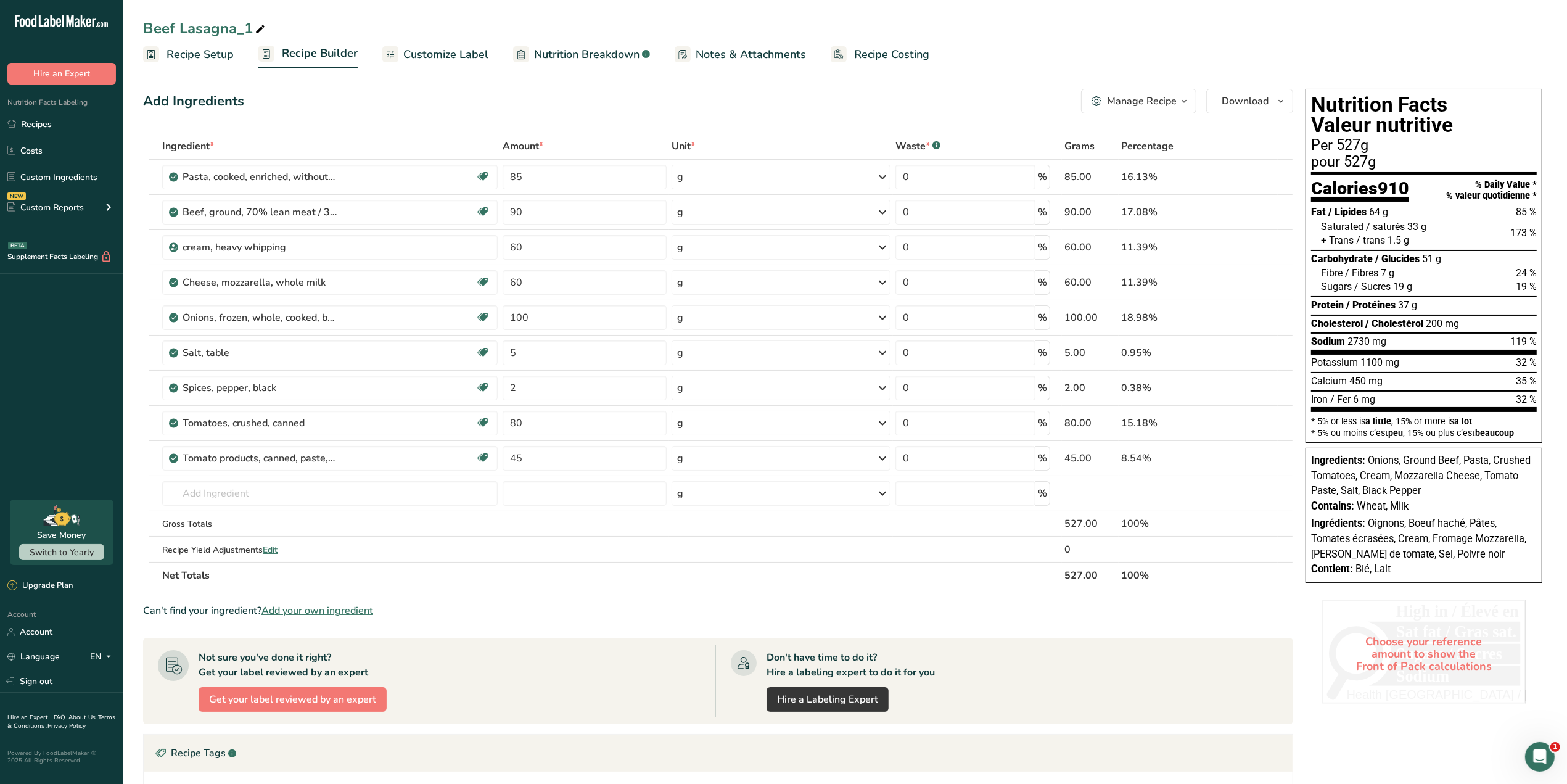
click at [474, 53] on span "Customize Label" at bounding box center [446, 54] width 85 height 17
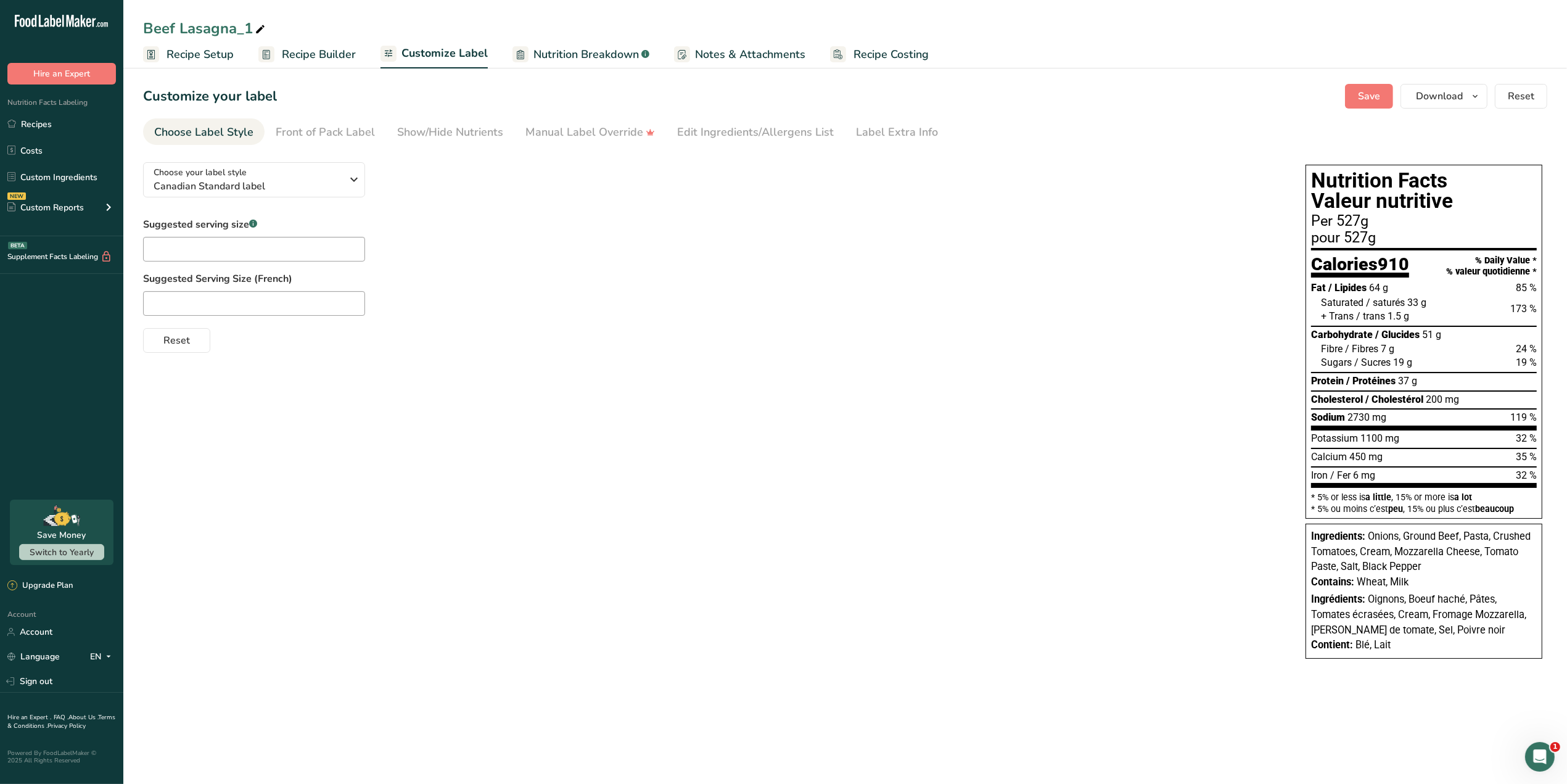
click at [216, 57] on span "Recipe Setup" at bounding box center [200, 54] width 67 height 17
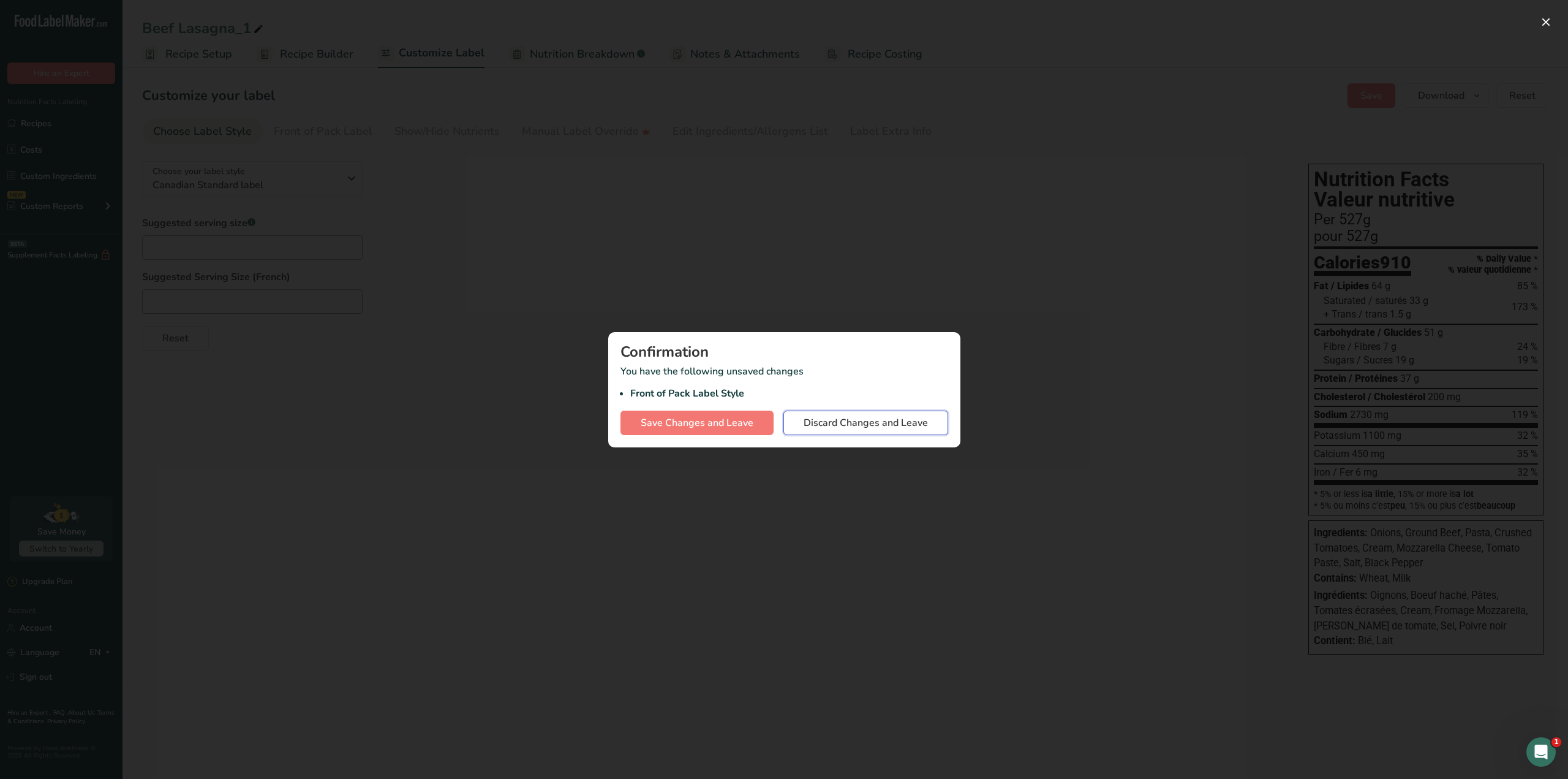
click at [858, 425] on span "Discard Changes and Leave" at bounding box center [866, 423] width 124 height 15
